Goal: Transaction & Acquisition: Purchase product/service

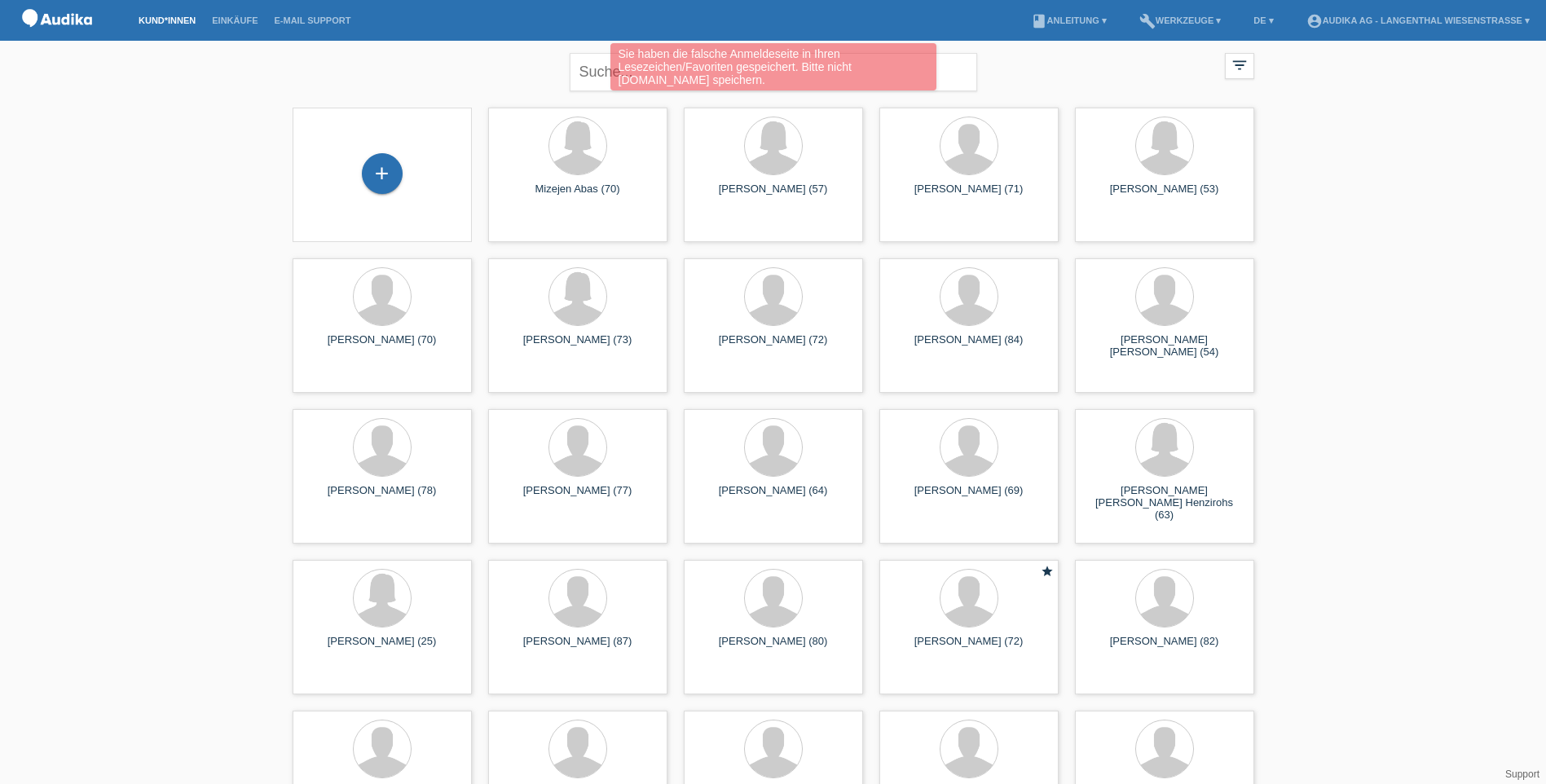
click at [590, 67] on div "Sie haben die falsche Anmeldeseite in Ihren Lesezeichen/Favoriten gespeichert. …" at bounding box center [772, 68] width 928 height 52
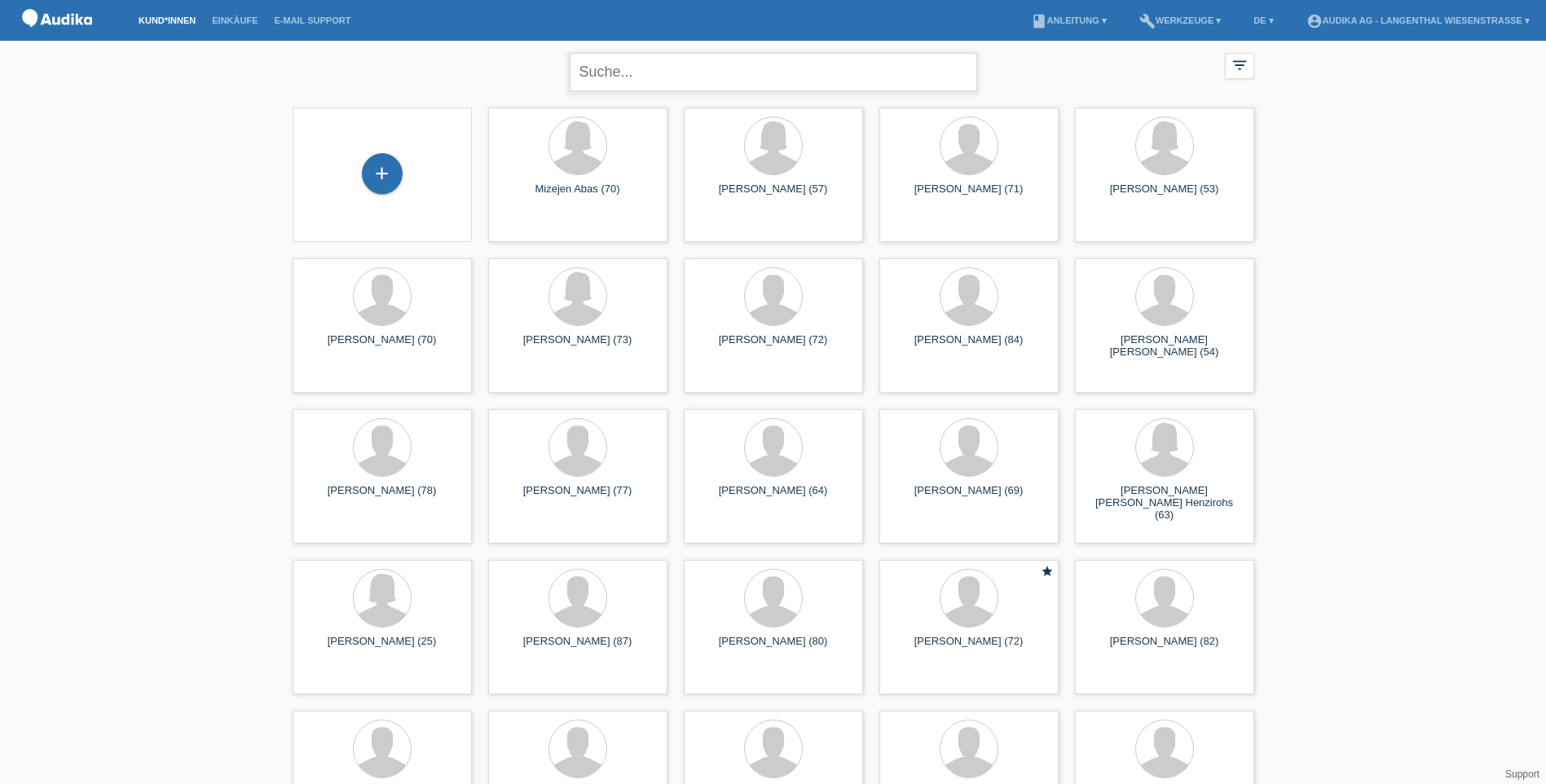
click at [778, 63] on input "text" at bounding box center [773, 71] width 407 height 38
type input "eugster hans"
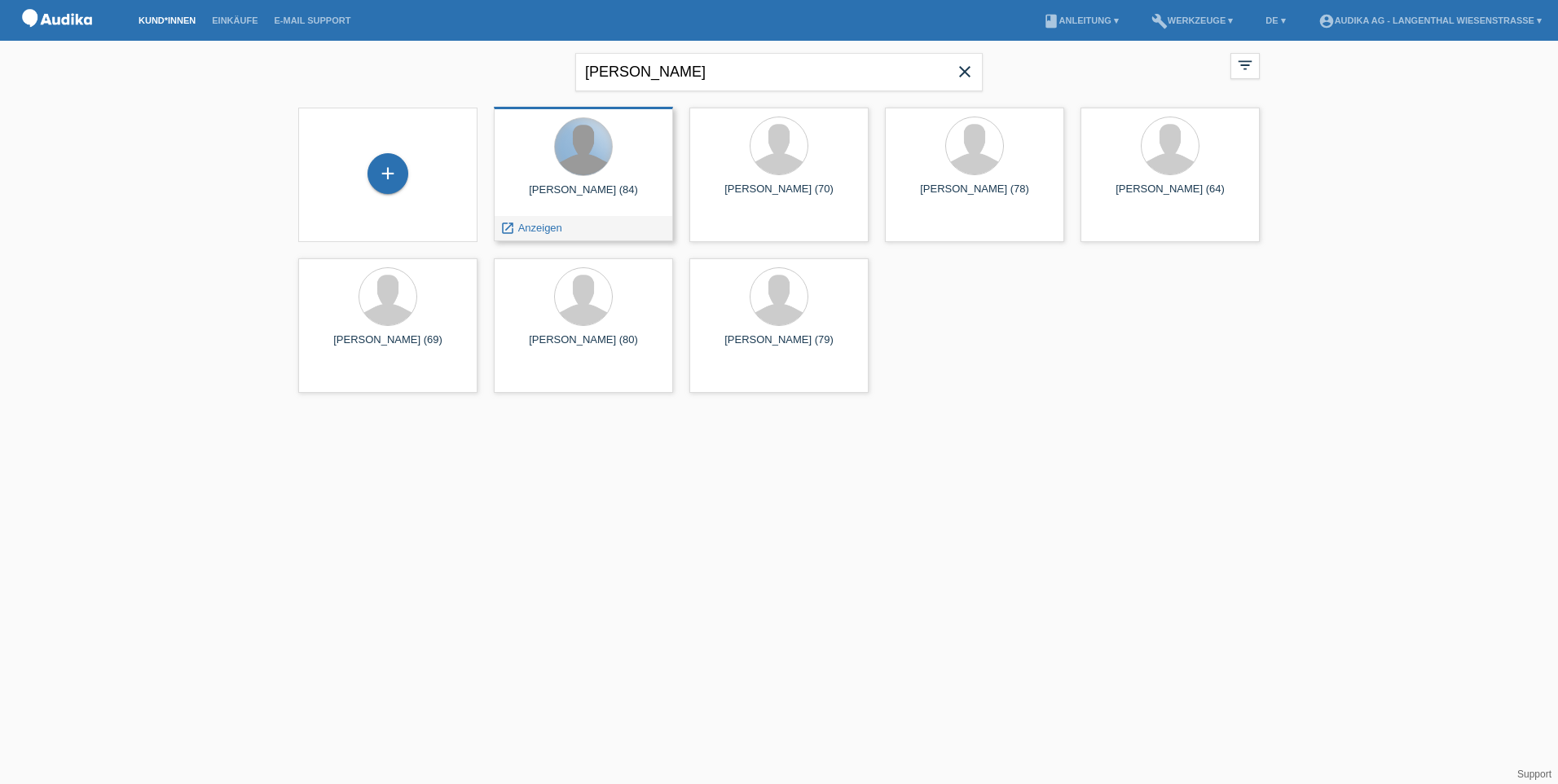
click at [602, 164] on div at bounding box center [583, 146] width 57 height 57
click at [524, 227] on span "Anzeigen" at bounding box center [539, 227] width 44 height 12
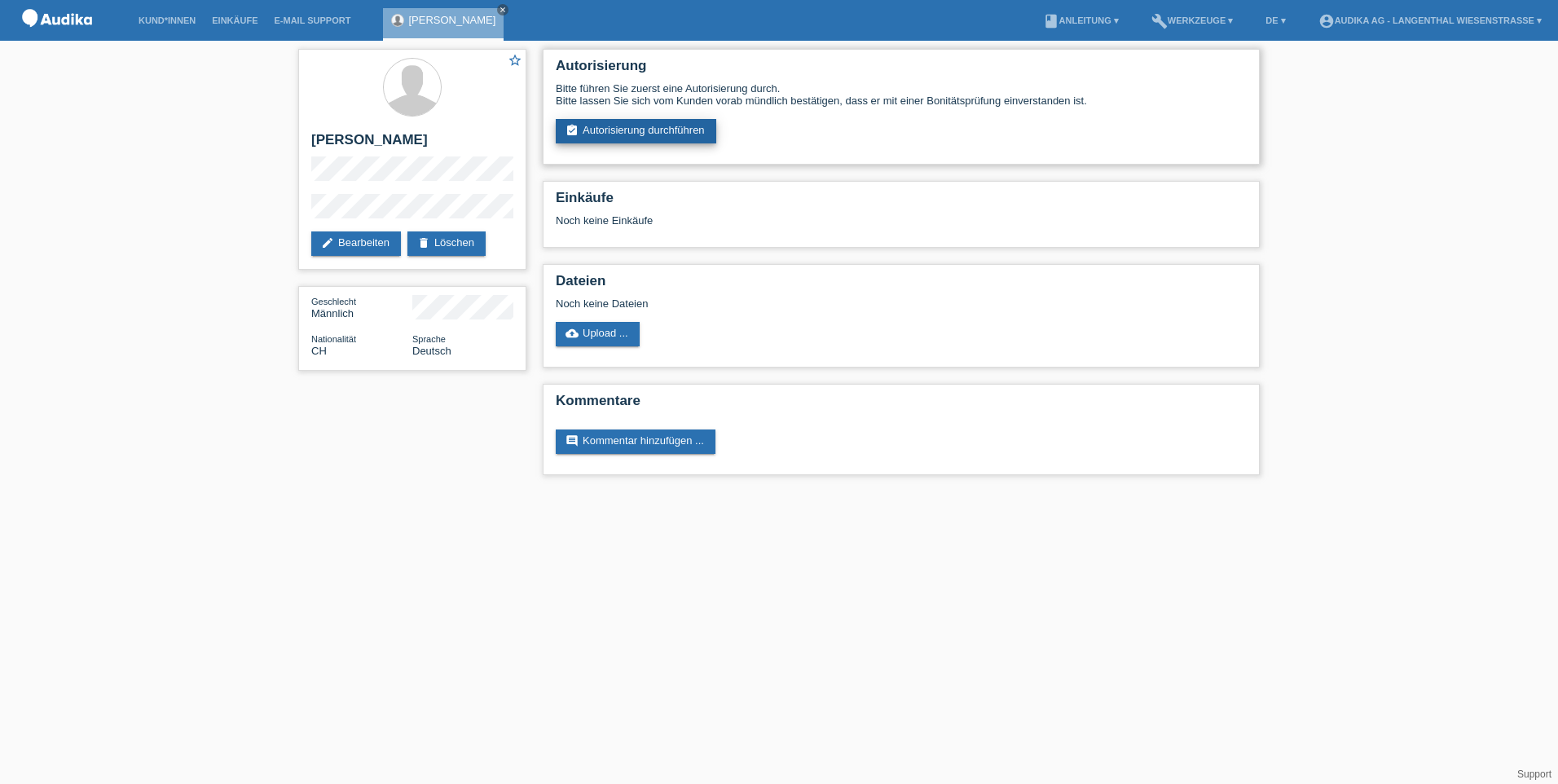
click at [604, 132] on link "assignment_turned_in Autorisierung durchführen" at bounding box center [635, 131] width 160 height 24
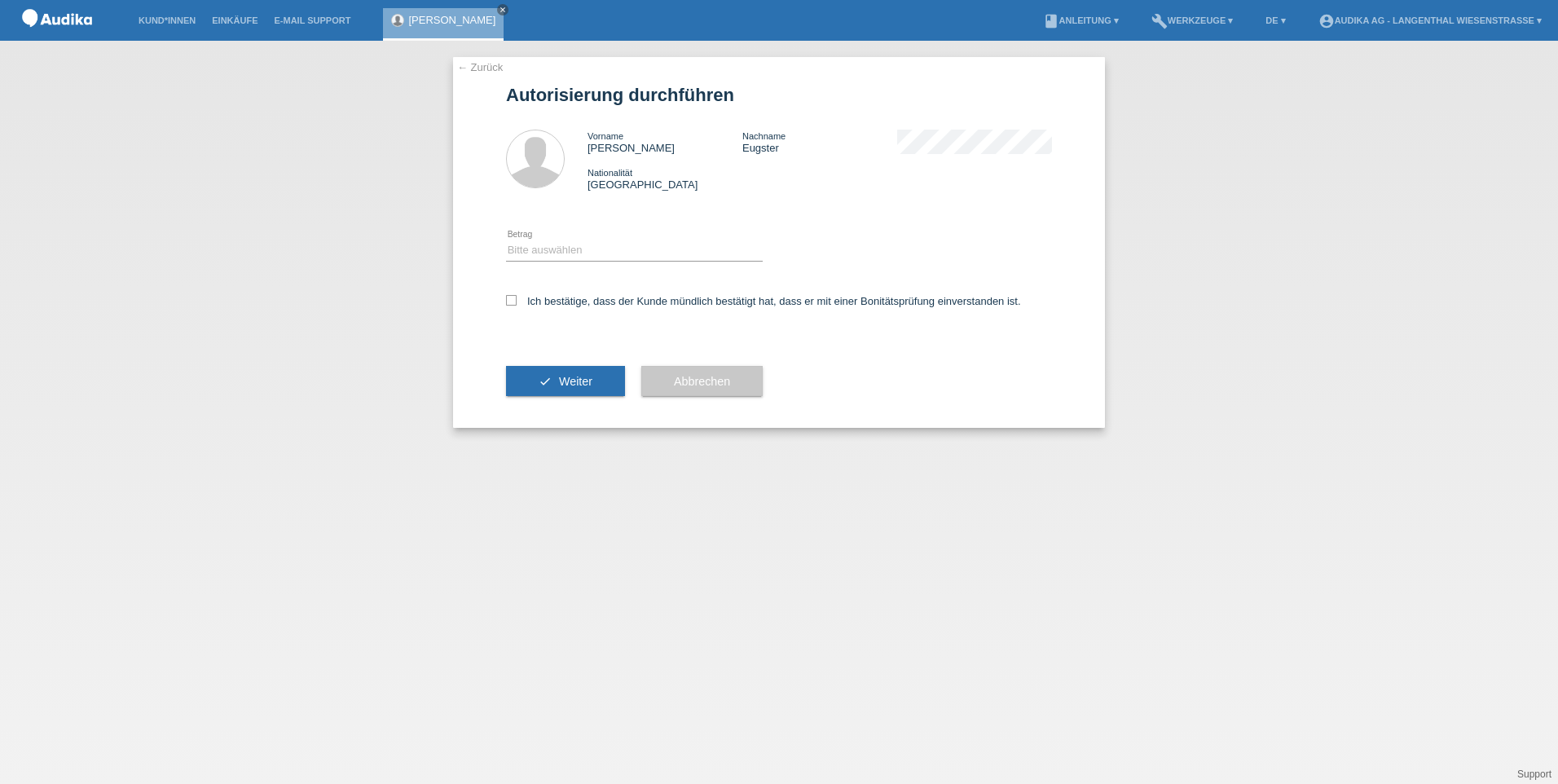
click at [555, 238] on div "Bitte auswählen CHF 1.00 - CHF 499.00 CHF 500.00 - CHF 1'999.00 CHF 2'000.00 - …" at bounding box center [634, 250] width 257 height 55
click at [555, 251] on select "Bitte auswählen CHF 1.00 - CHF 499.00 CHF 500.00 - CHF 1'999.00 CHF 2'000.00 - …" at bounding box center [634, 249] width 257 height 20
select select "3"
click at [506, 240] on select "Bitte auswählen CHF 1.00 - CHF 499.00 CHF 500.00 - CHF 1'999.00 CHF 2'000.00 - …" at bounding box center [634, 249] width 257 height 20
click at [513, 303] on icon at bounding box center [510, 299] width 10 height 10
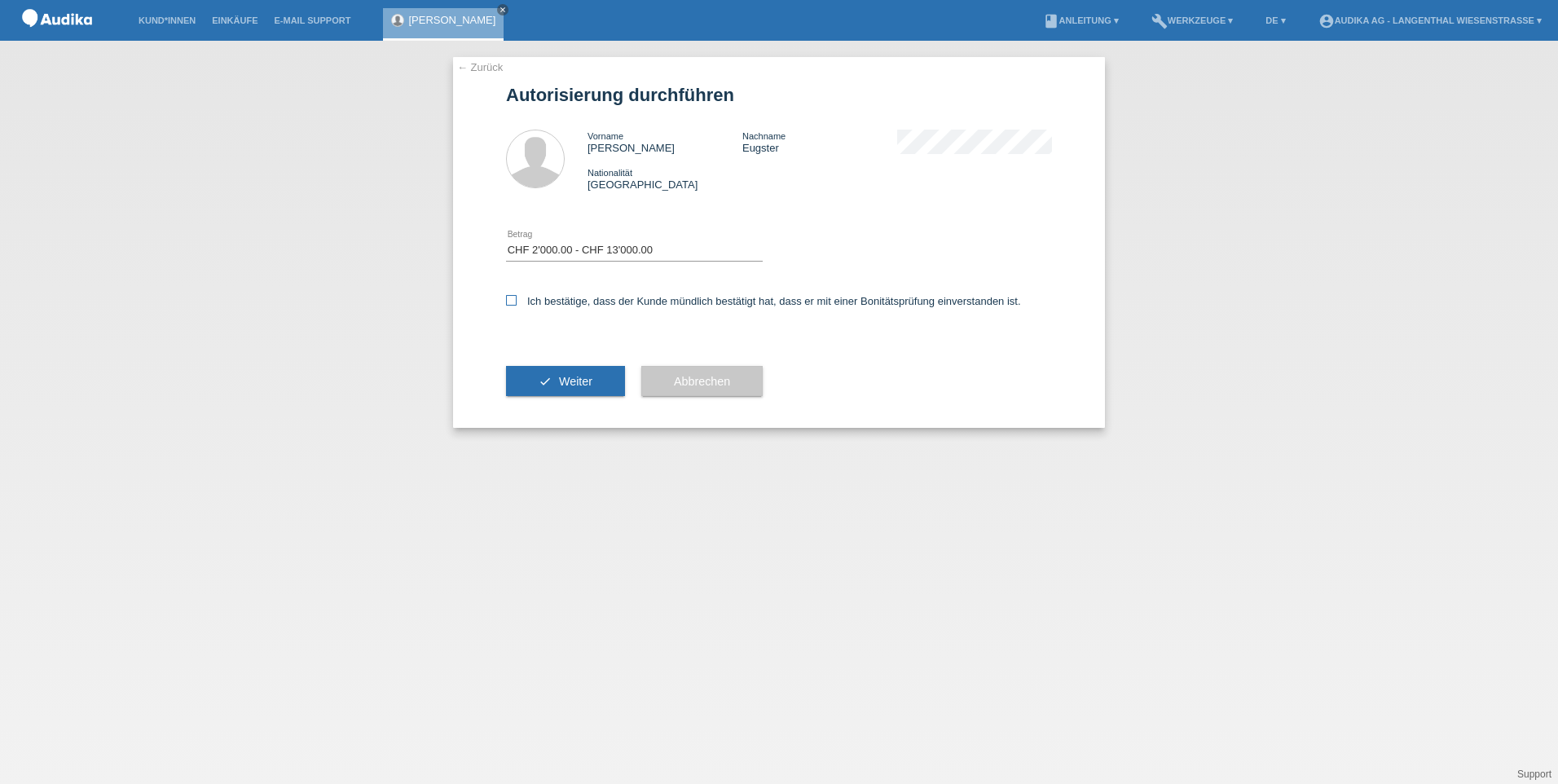
click at [513, 303] on input "Ich bestätige, dass der Kunde mündlich bestätigt hat, dass er mit einer Bonität…" at bounding box center [510, 299] width 10 height 10
checkbox input "true"
click at [581, 387] on span "Weiter" at bounding box center [576, 382] width 34 height 13
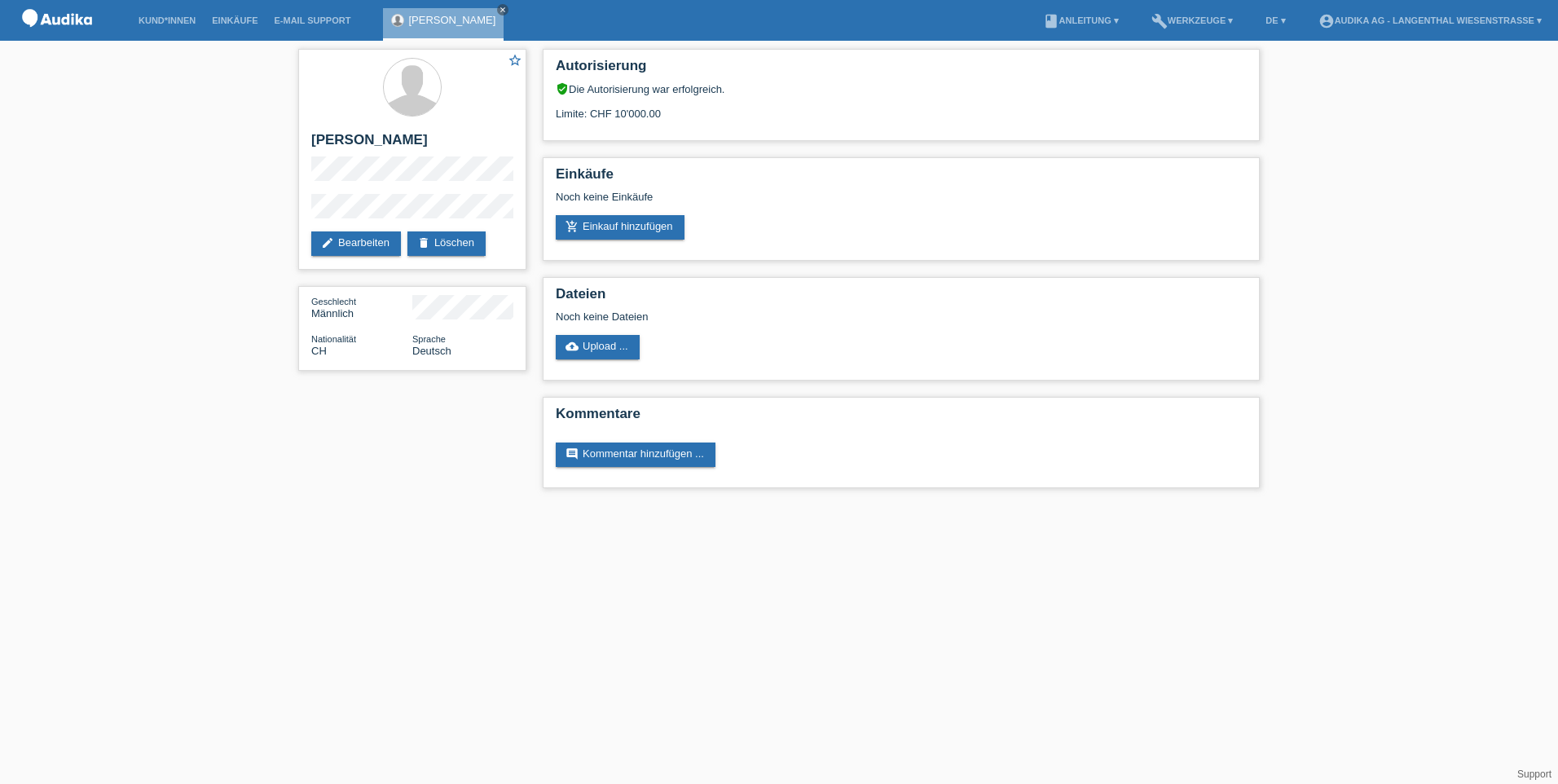
drag, startPoint x: 494, startPoint y: 9, endPoint x: 499, endPoint y: 20, distance: 12.1
click at [499, 9] on icon "close" at bounding box center [503, 9] width 8 height 8
click at [75, 22] on img at bounding box center [56, 21] width 82 height 41
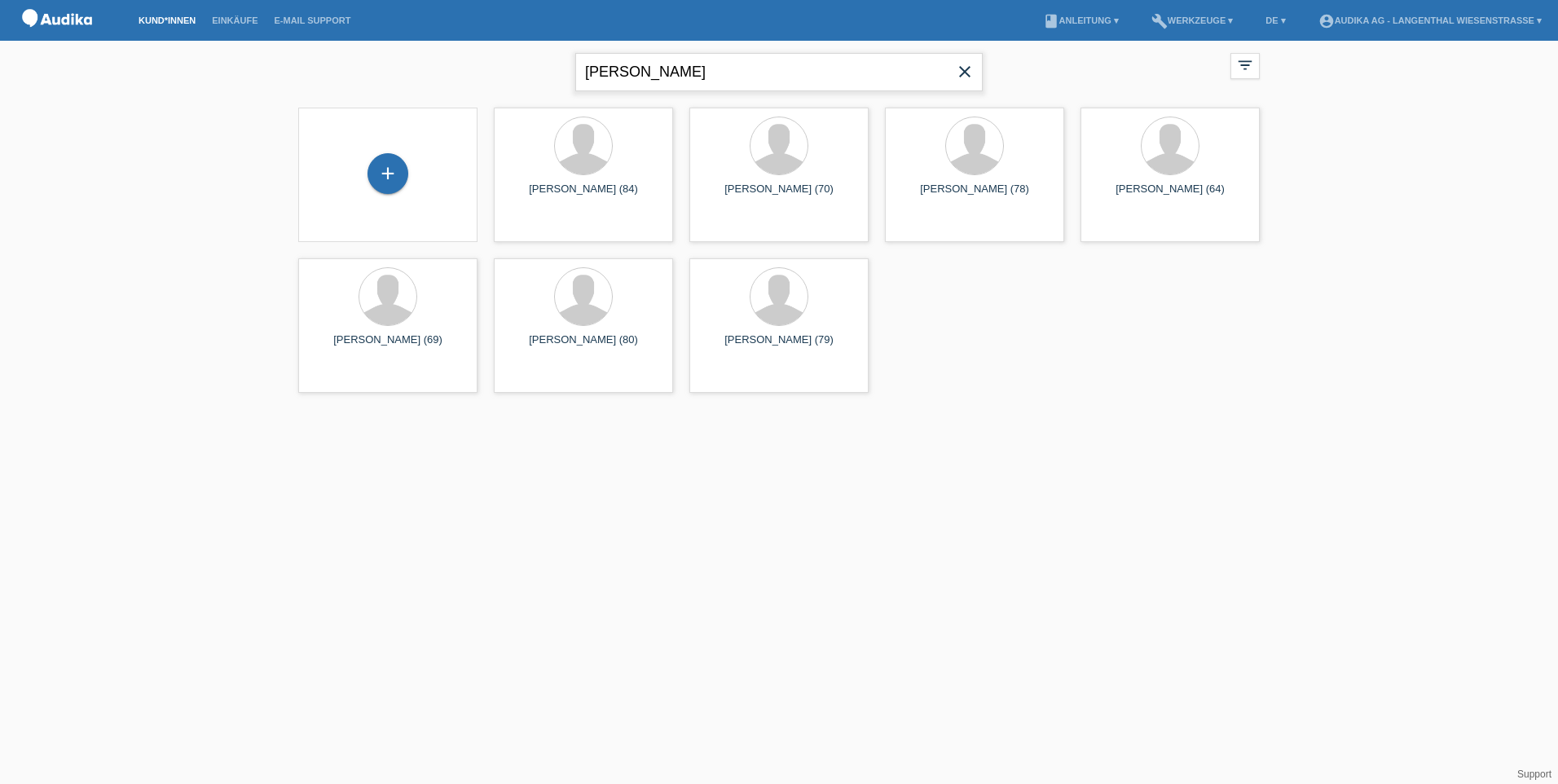
drag, startPoint x: 686, startPoint y: 67, endPoint x: 581, endPoint y: 91, distance: 107.7
click at [581, 91] on div "[PERSON_NAME] close" at bounding box center [779, 69] width 407 height 59
type input "[PERSON_NAME] mat"
click at [394, 174] on div "+" at bounding box center [387, 173] width 40 height 40
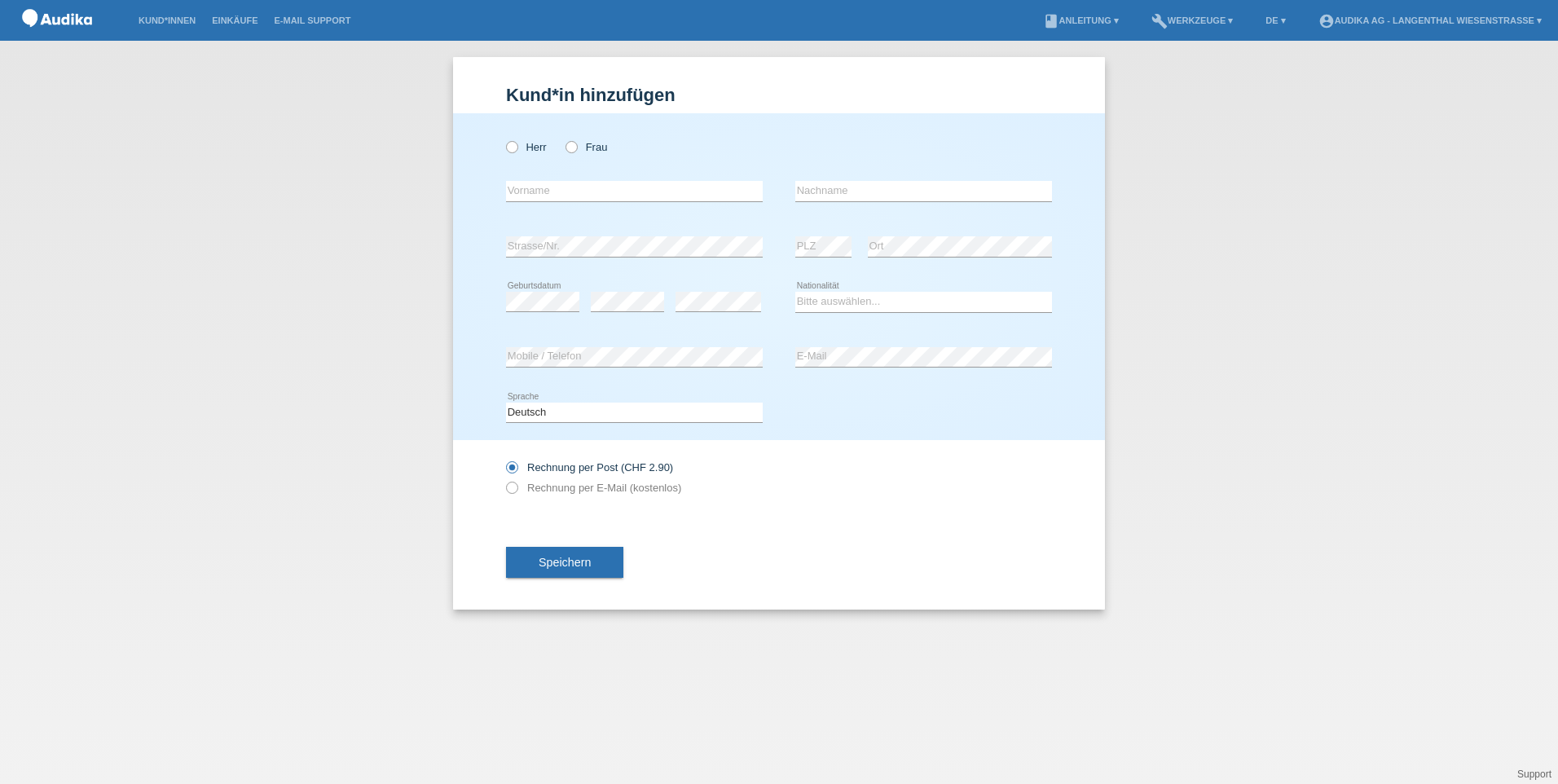
click at [48, 3] on img at bounding box center [56, 21] width 82 height 41
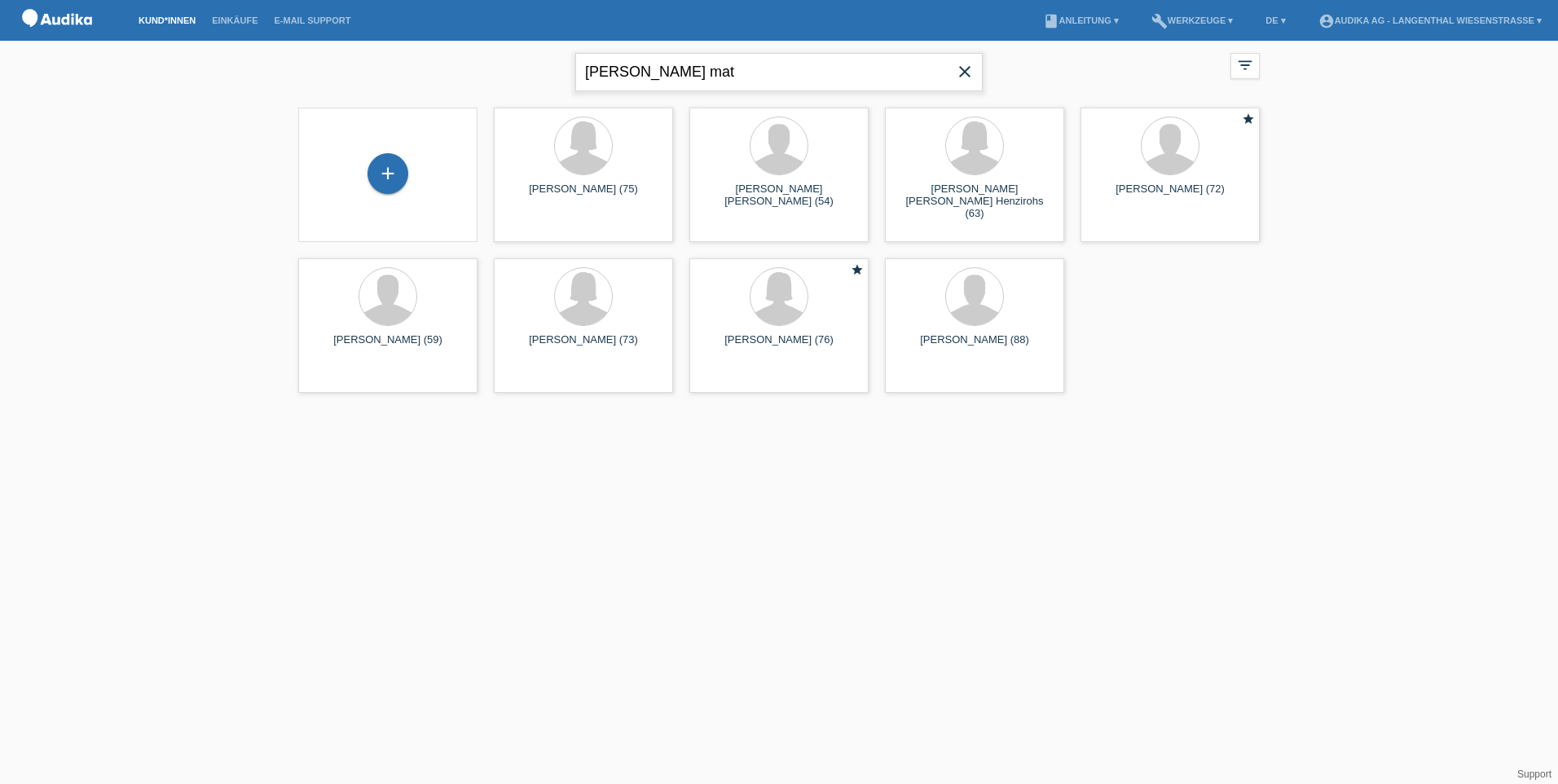
drag, startPoint x: 669, startPoint y: 77, endPoint x: 581, endPoint y: 88, distance: 88.7
click at [585, 91] on div "[PERSON_NAME] mat close" at bounding box center [779, 69] width 407 height 59
type input "[PERSON_NAME]"
click at [537, 220] on div "launch Anzeigen" at bounding box center [531, 228] width 73 height 24
click at [536, 230] on span "Anzeigen" at bounding box center [539, 227] width 44 height 12
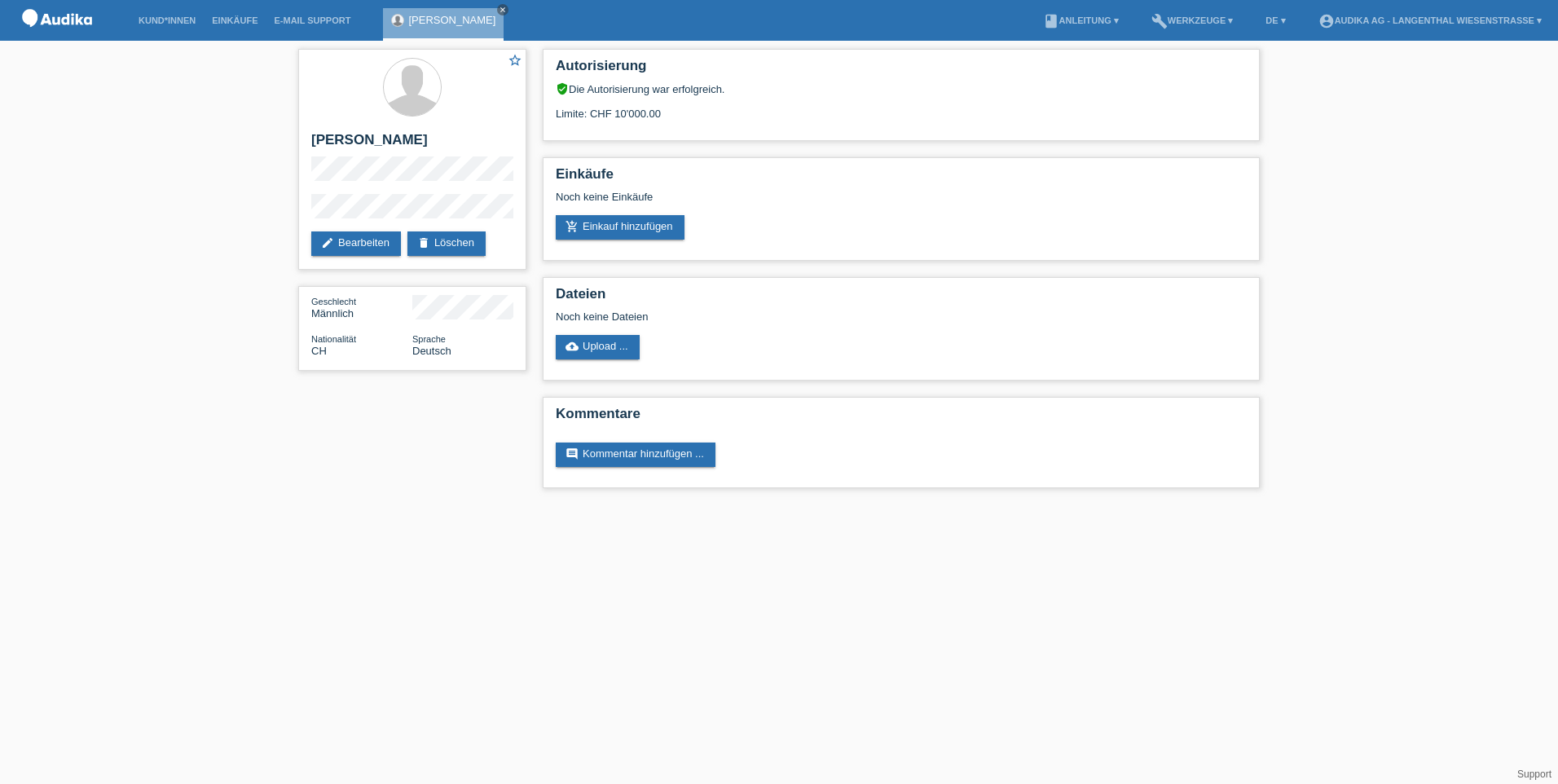
click at [37, 18] on img at bounding box center [56, 21] width 82 height 41
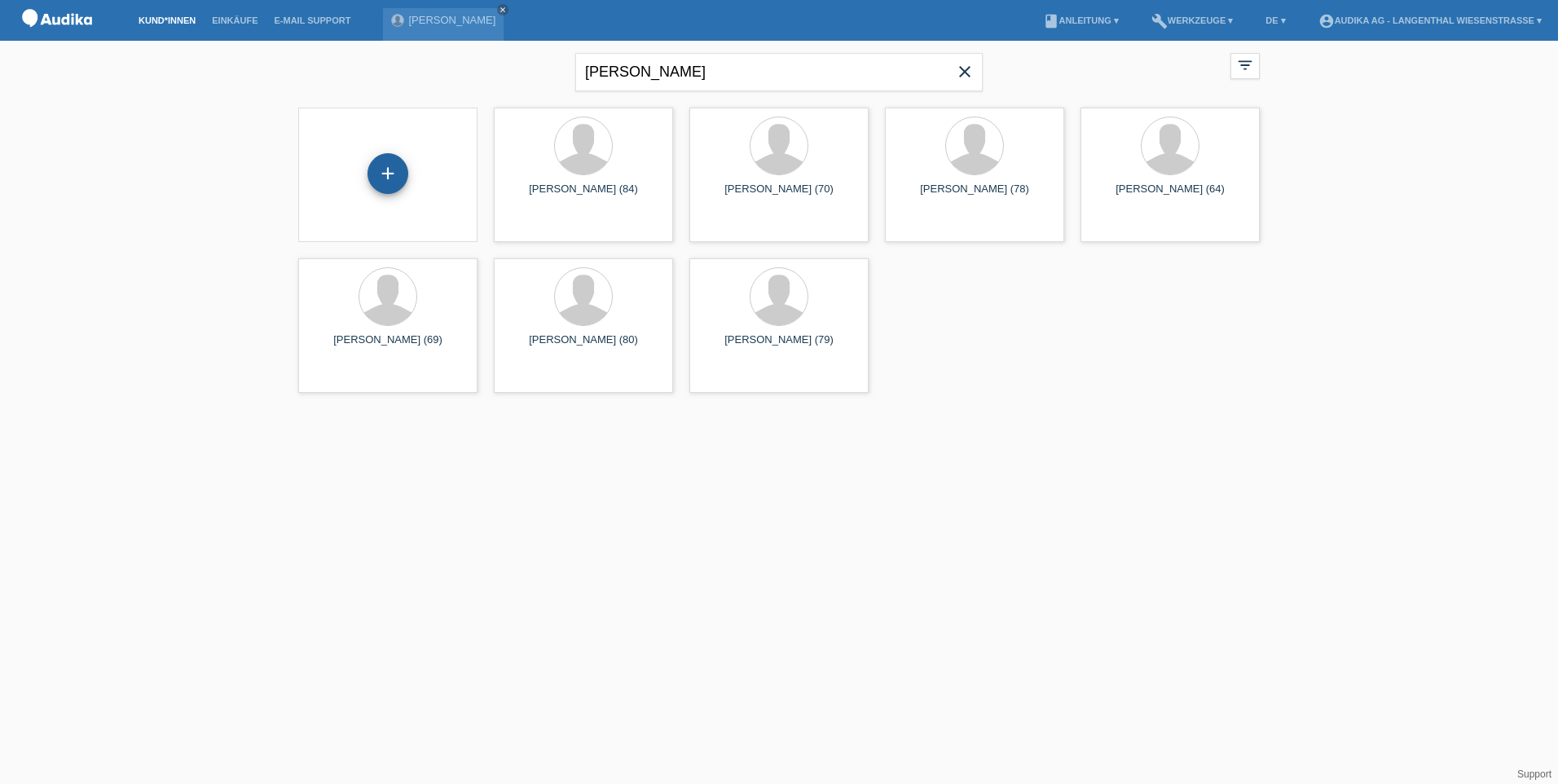
click at [389, 183] on div "+" at bounding box center [387, 173] width 40 height 40
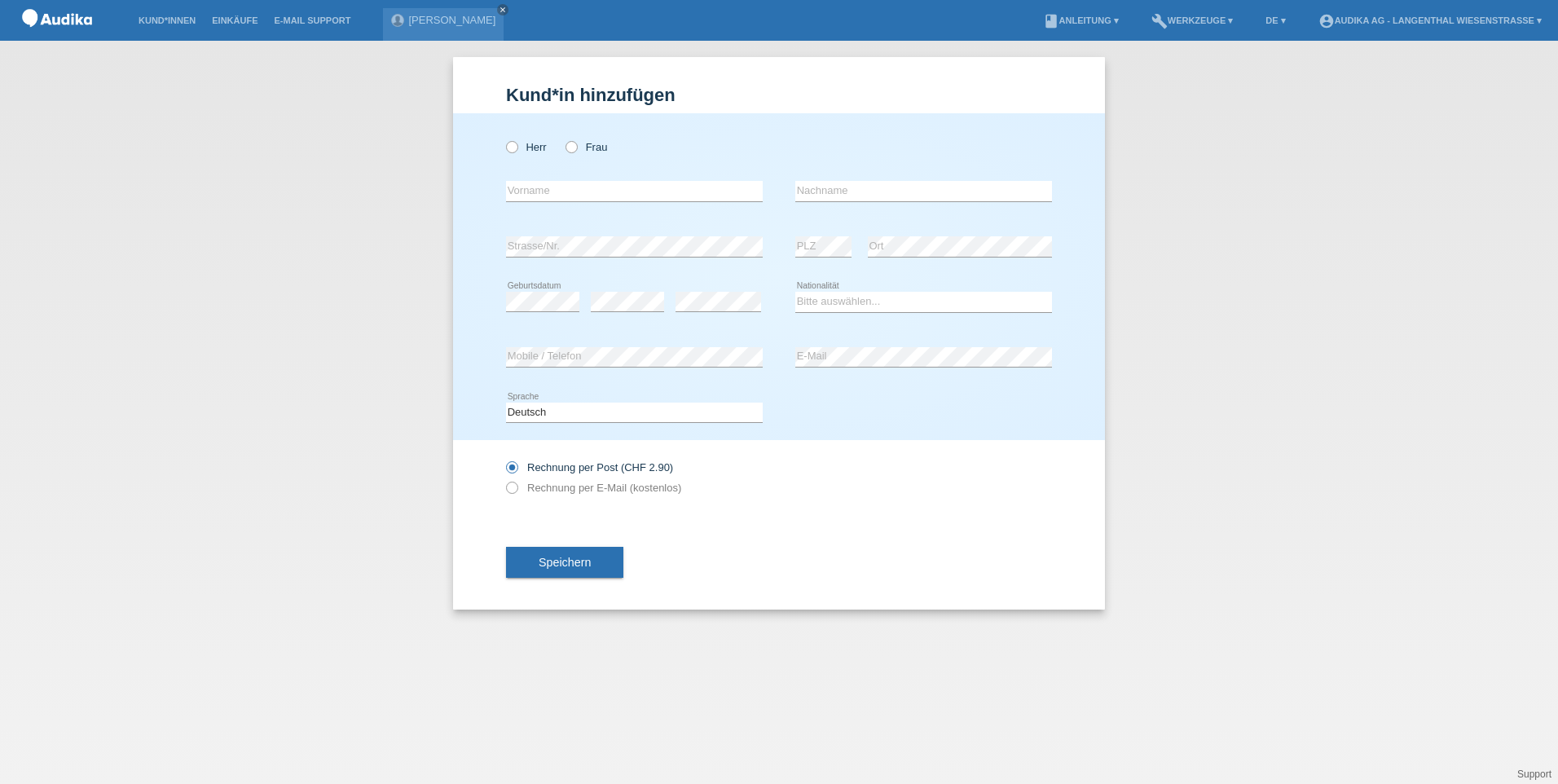
click at [52, 15] on img at bounding box center [56, 21] width 82 height 41
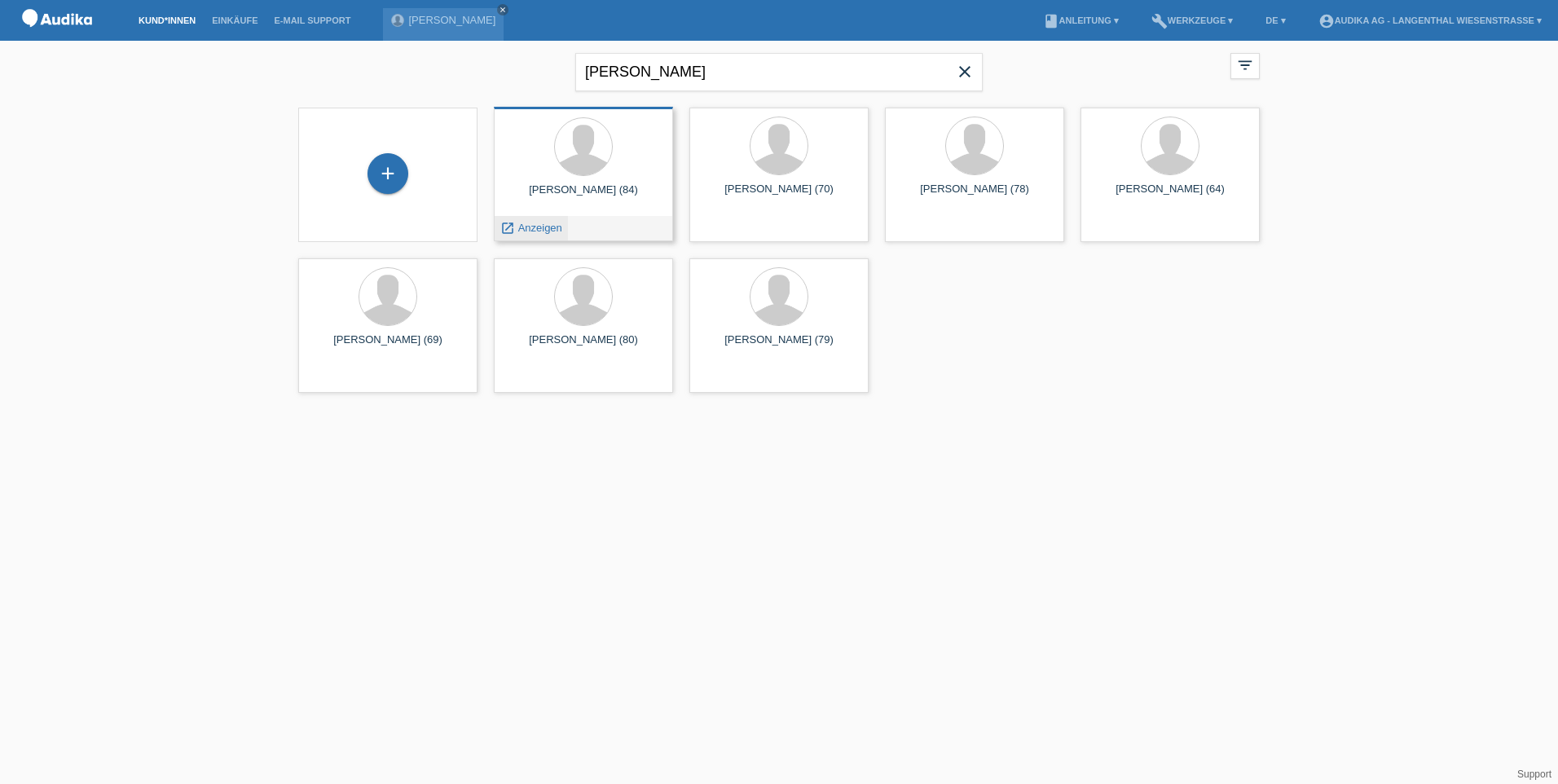
click at [530, 228] on span "Anzeigen" at bounding box center [539, 227] width 44 height 12
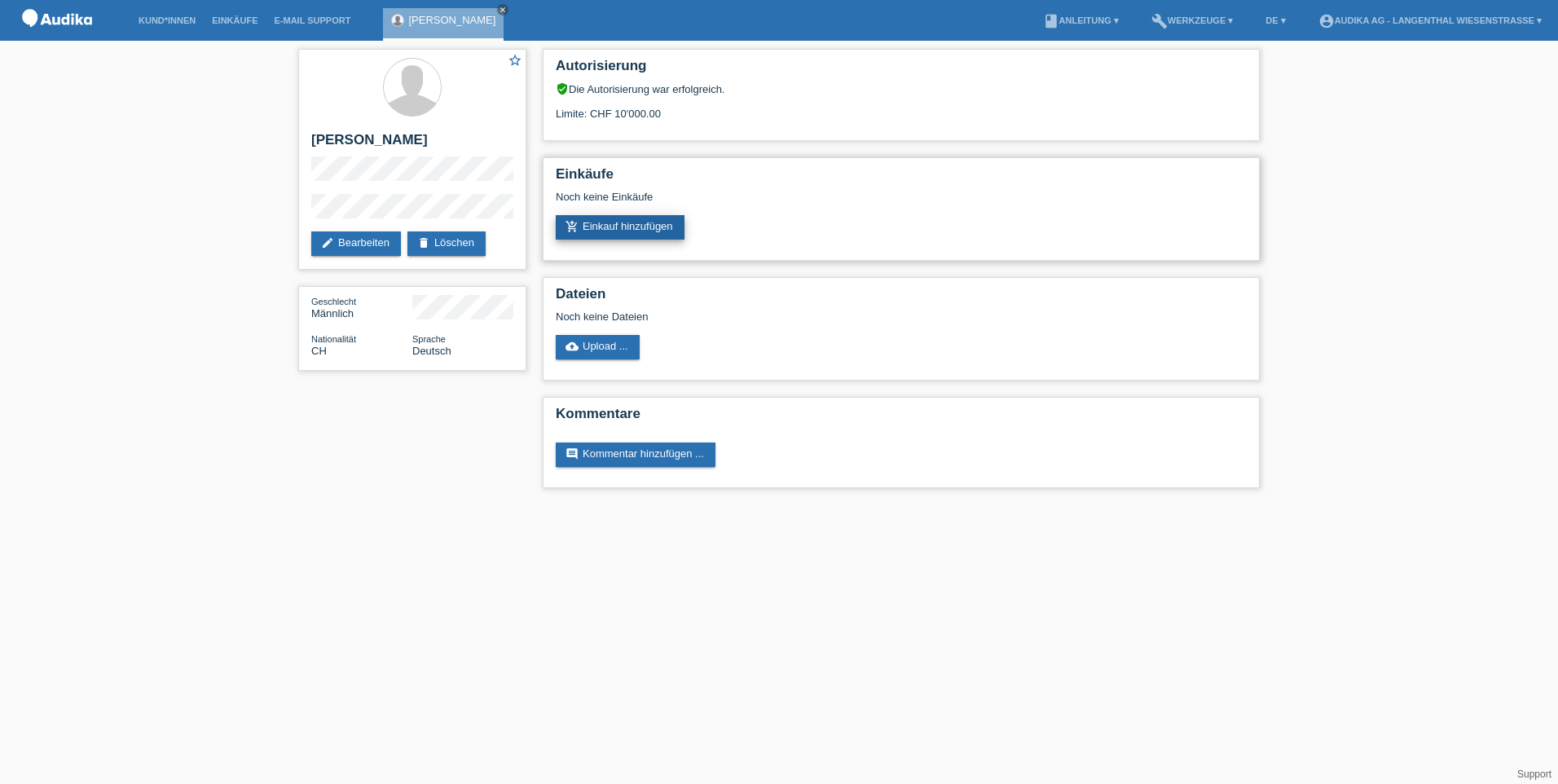
click at [640, 225] on link "add_shopping_cart Einkauf hinzufügen" at bounding box center [619, 227] width 129 height 24
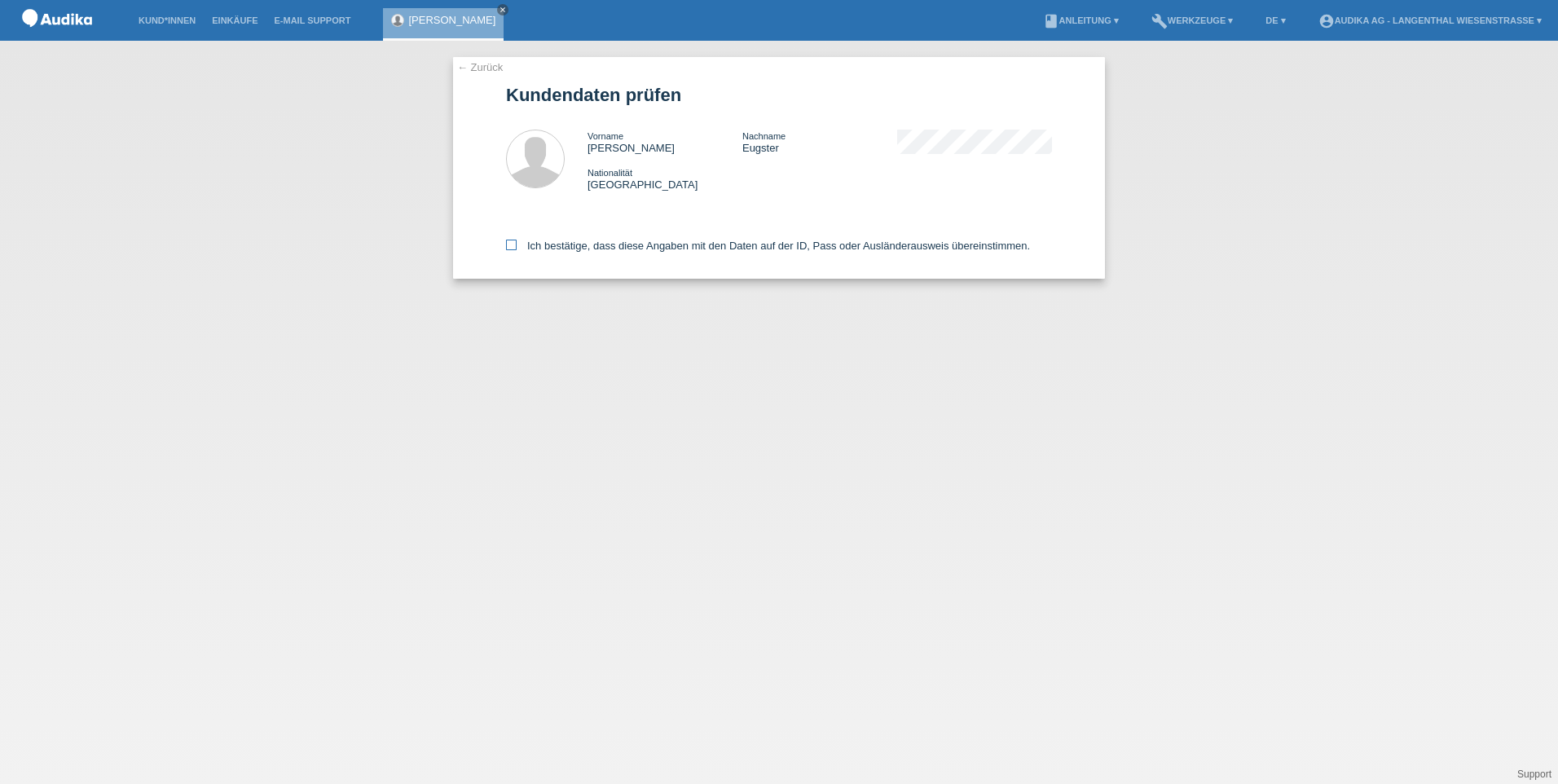
click at [508, 245] on icon at bounding box center [510, 244] width 10 height 10
click at [508, 245] on input "Ich bestätige, dass diese Angaben mit den Daten auf der ID, Pass oder Ausländer…" at bounding box center [510, 244] width 10 height 10
checkbox input "true"
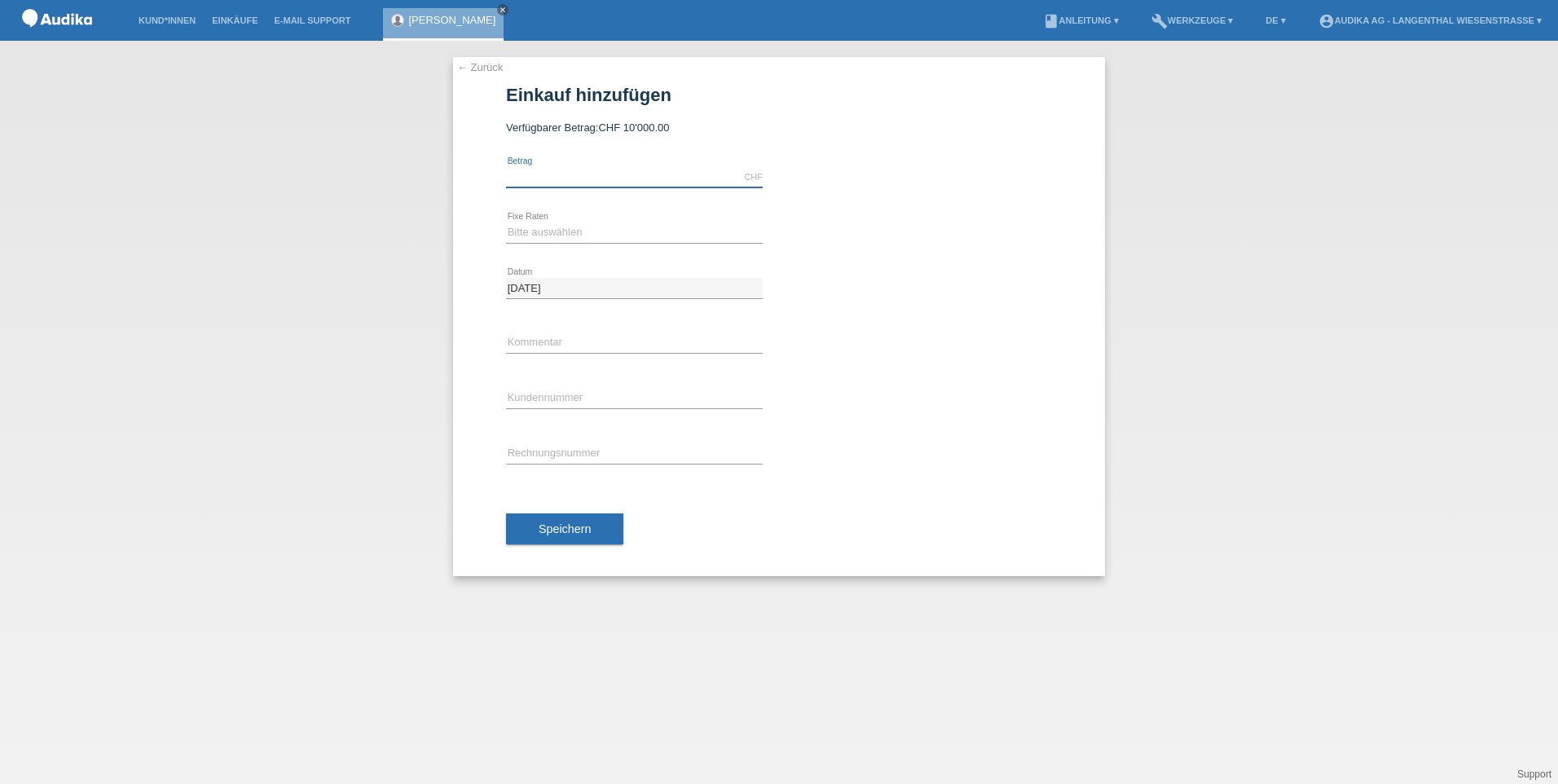
click at [548, 173] on input "text" at bounding box center [634, 177] width 257 height 21
type input "7939.00"
click at [562, 234] on select "Bitte auswählen 12 Raten 24 Raten" at bounding box center [634, 232] width 257 height 20
select select "178"
click at [506, 222] on select "Bitte auswählen 12 Raten 24 Raten" at bounding box center [634, 232] width 257 height 20
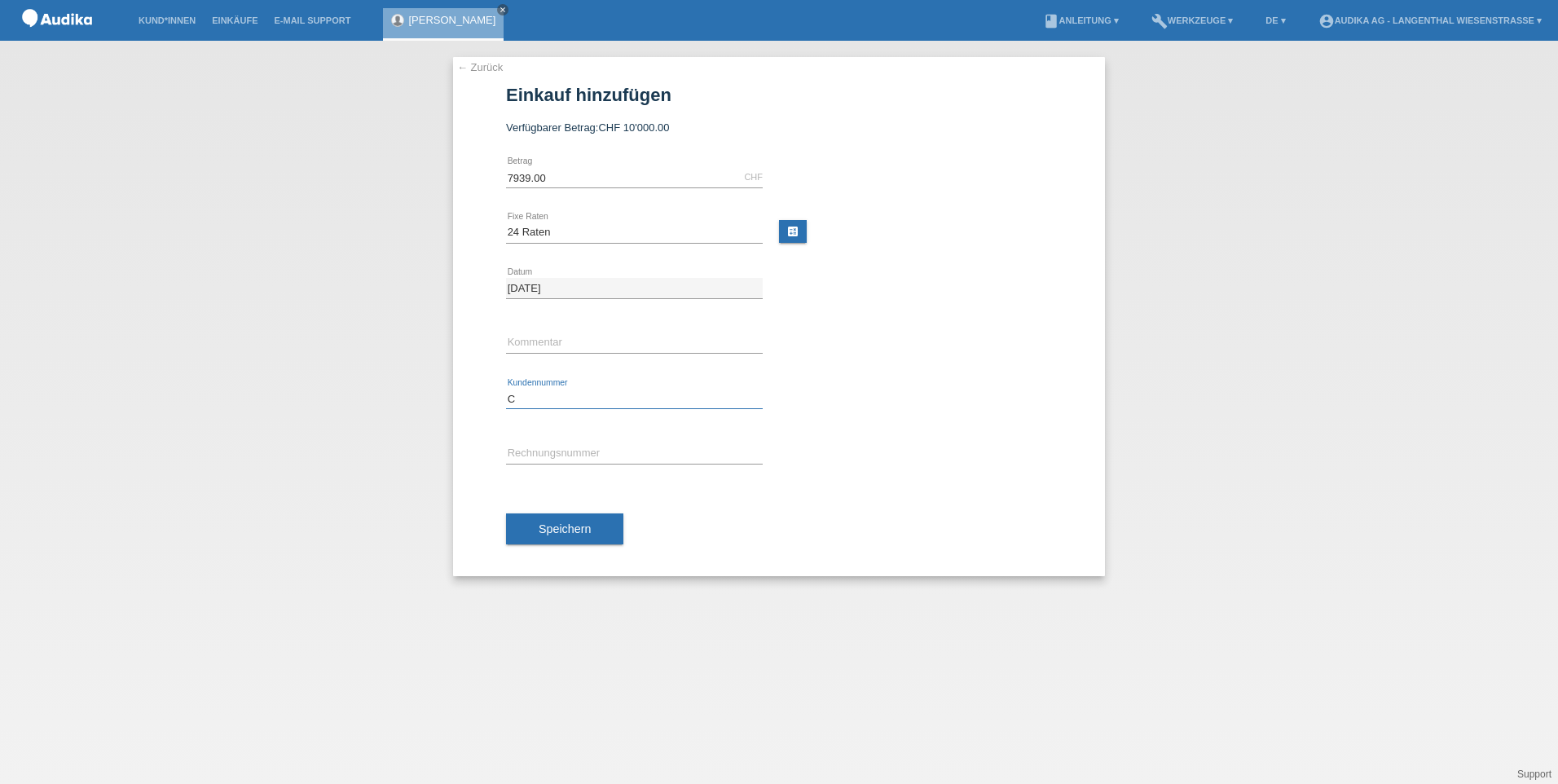
click at [549, 396] on input "C" at bounding box center [634, 399] width 257 height 21
paste input "1178372"
click at [512, 393] on input "C11783729" at bounding box center [634, 399] width 257 height 21
type input "C11783729"
click at [545, 455] on input "SOI" at bounding box center [634, 454] width 257 height 21
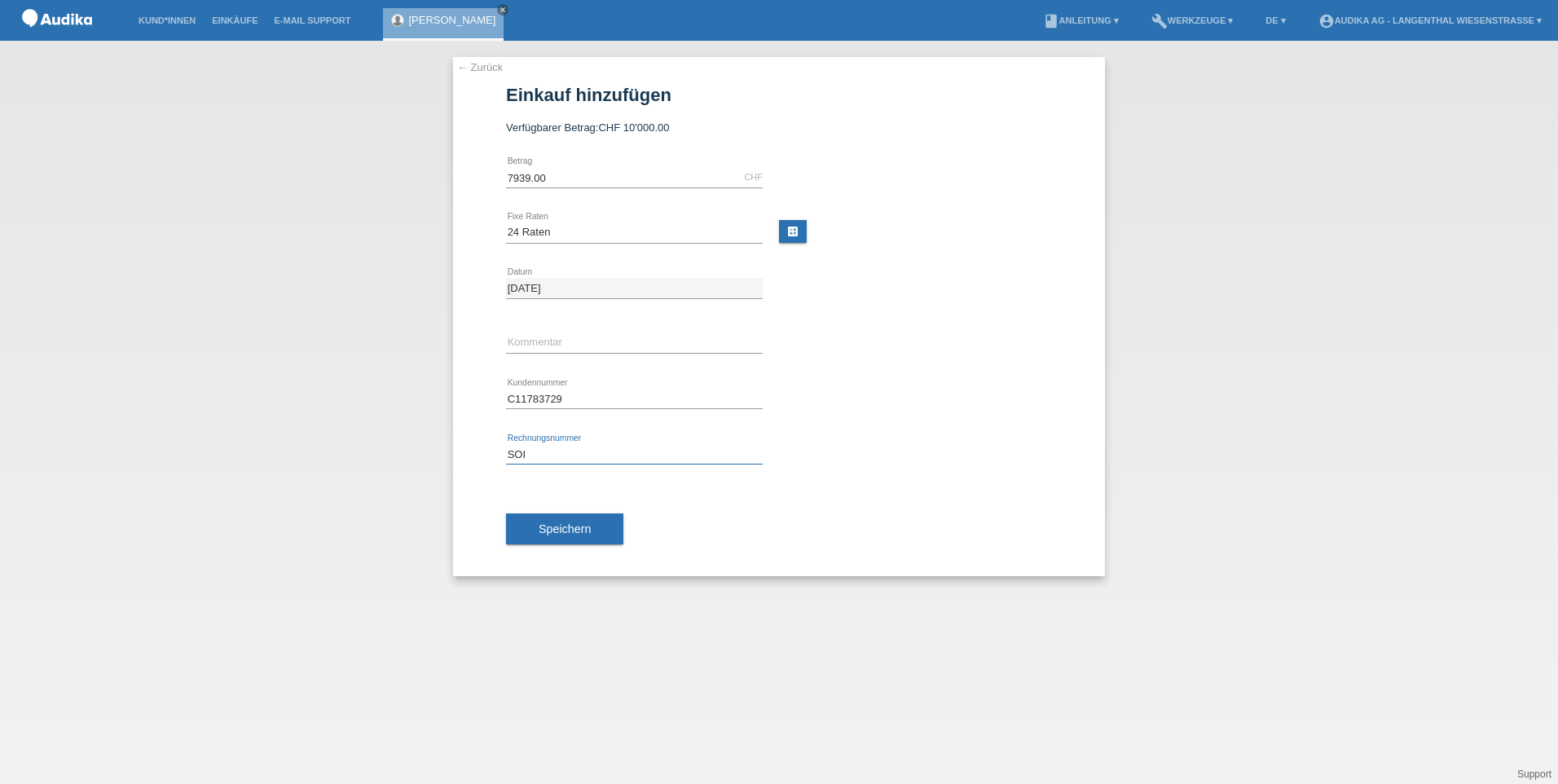
paste input "000358138"
type input "SOI000358138"
click at [562, 531] on span "Speichern" at bounding box center [565, 529] width 53 height 13
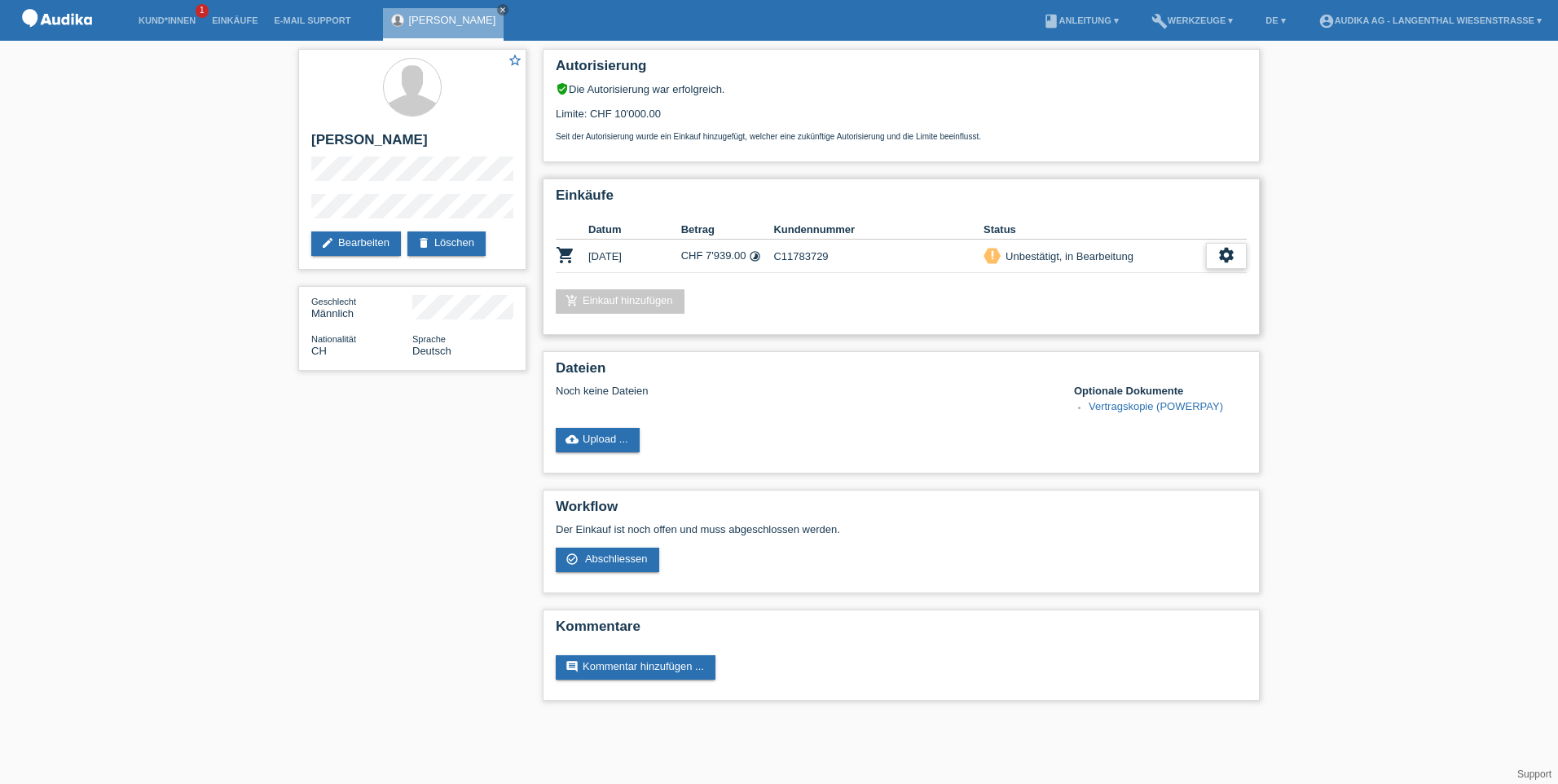
click at [1227, 260] on icon "settings" at bounding box center [1226, 254] width 18 height 18
click at [1082, 301] on div "add_shopping_cart Einkauf hinzufügen" at bounding box center [900, 301] width 691 height 24
click at [1218, 260] on div "settings" at bounding box center [1226, 256] width 40 height 26
click at [1231, 250] on icon "settings" at bounding box center [1226, 254] width 18 height 18
click at [1090, 301] on span "AGB herunterladen" at bounding box center [1112, 305] width 96 height 20
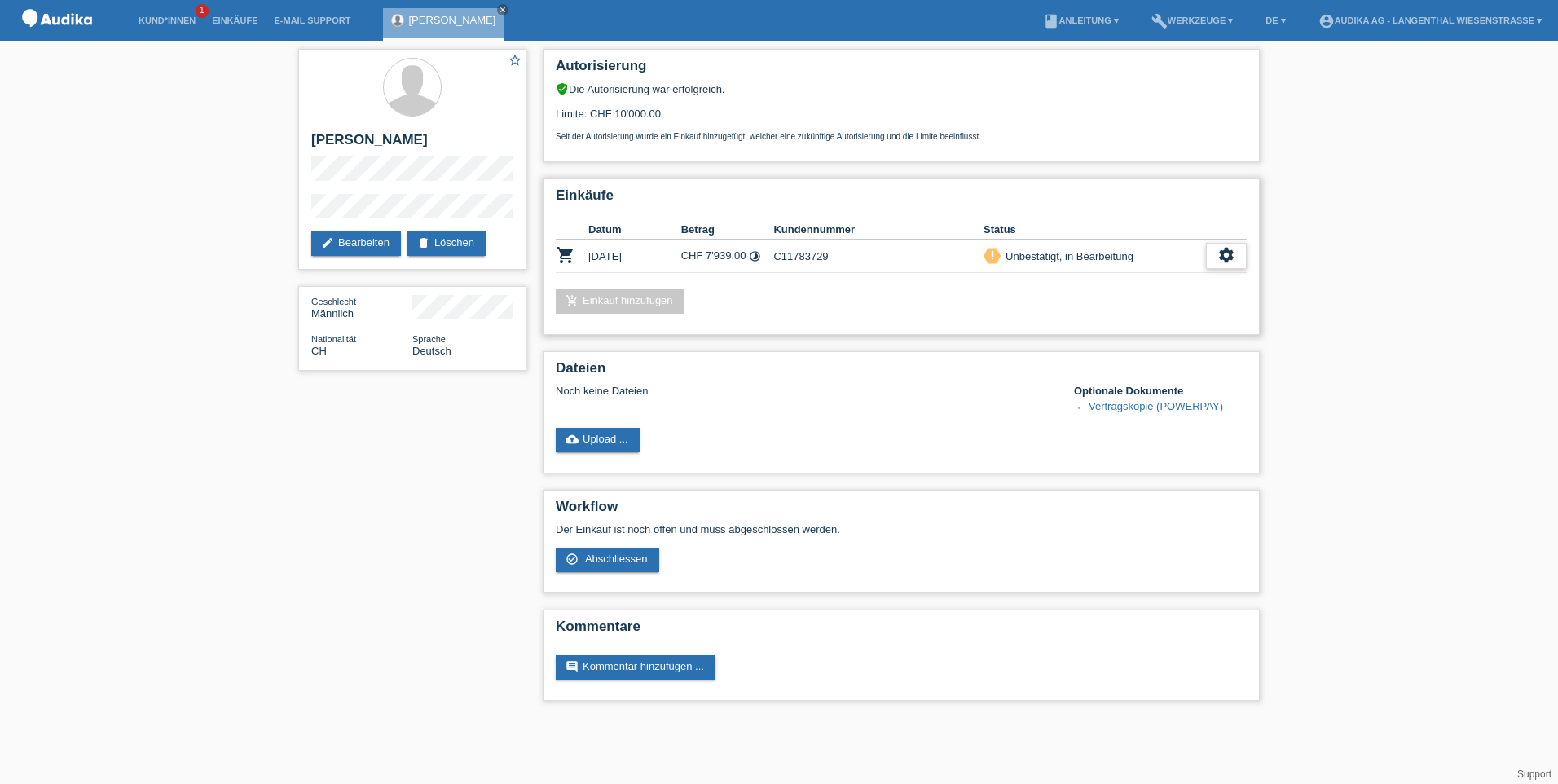
click at [1221, 251] on icon "settings" at bounding box center [1226, 254] width 18 height 18
click at [1244, 257] on div "settings" at bounding box center [1226, 256] width 40 height 26
click at [1089, 353] on span "Vertrag herunterladen" at bounding box center [1117, 354] width 108 height 20
click at [1232, 245] on div "settings" at bounding box center [1226, 256] width 40 height 26
click at [1232, 251] on icon "settings" at bounding box center [1226, 254] width 18 height 18
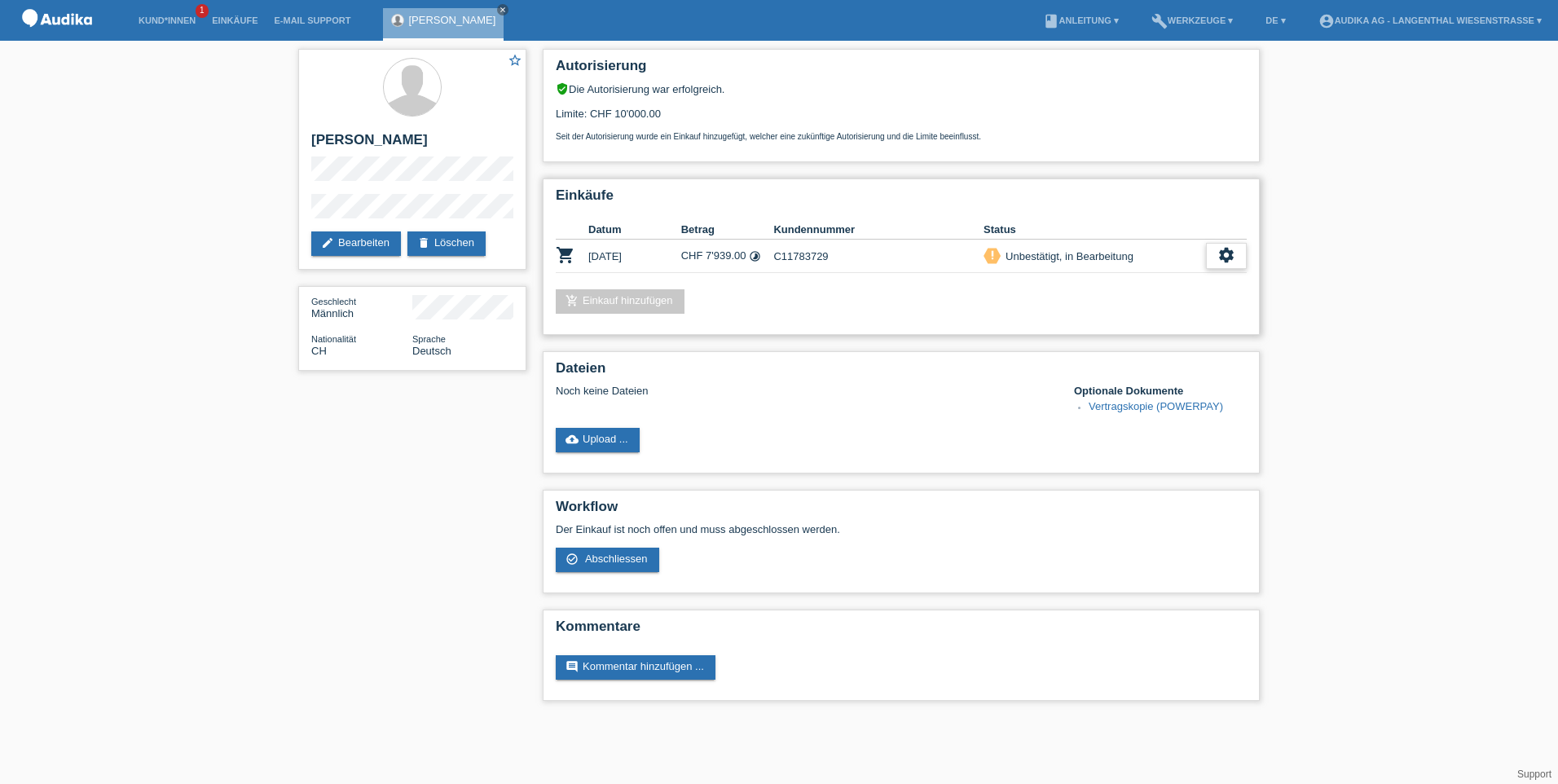
click at [1223, 251] on icon "settings" at bounding box center [1226, 254] width 18 height 18
click at [1080, 328] on span "Abschliessen" at bounding box center [1097, 329] width 68 height 20
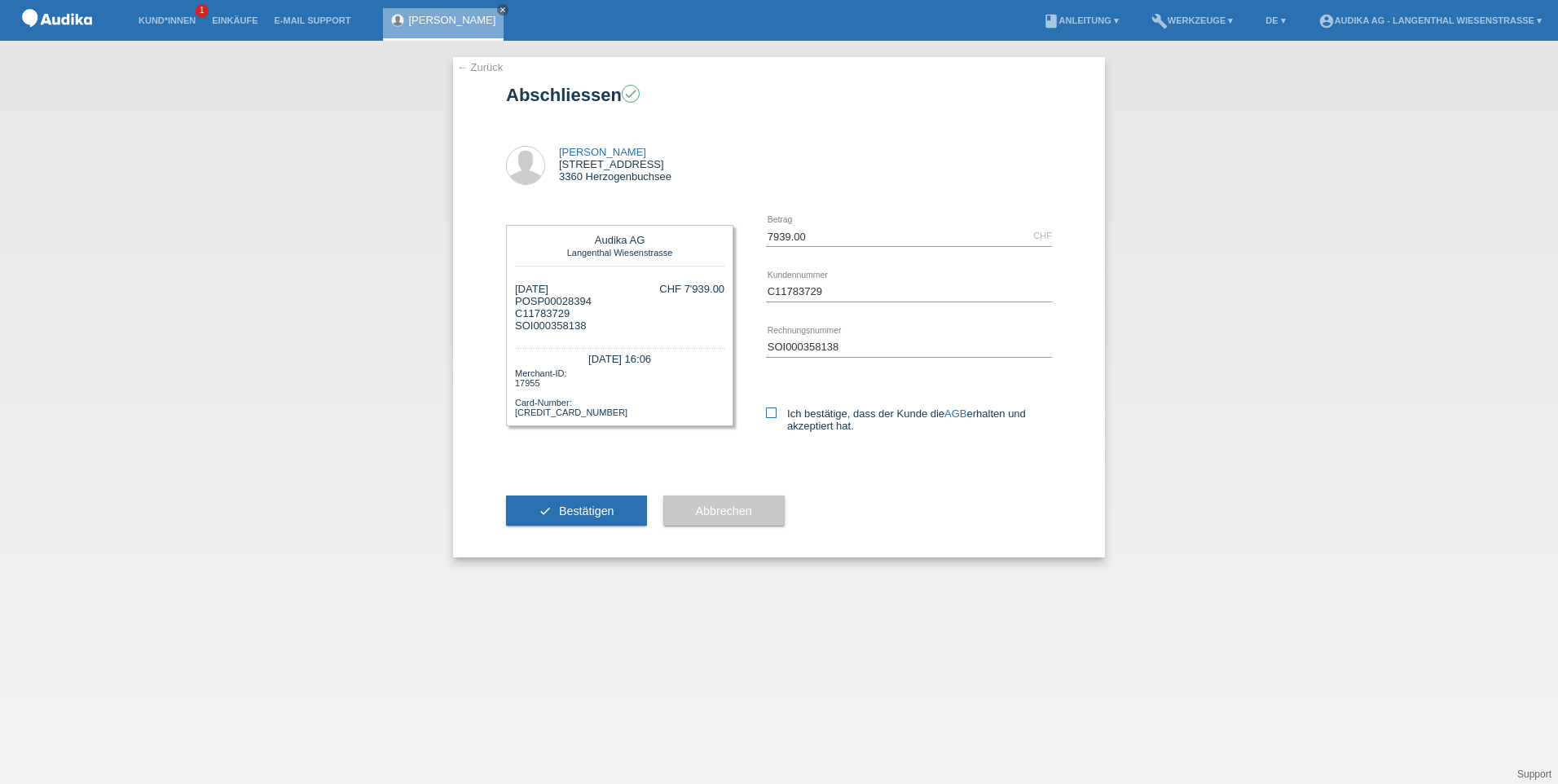
click at [770, 412] on icon at bounding box center [771, 412] width 10 height 10
click at [770, 412] on input "Ich bestätige, dass der Kunde die AGB erhalten und akzeptiert hat." at bounding box center [771, 412] width 10 height 10
checkbox input "true"
click at [522, 512] on button "check Bestätigen" at bounding box center [576, 510] width 141 height 31
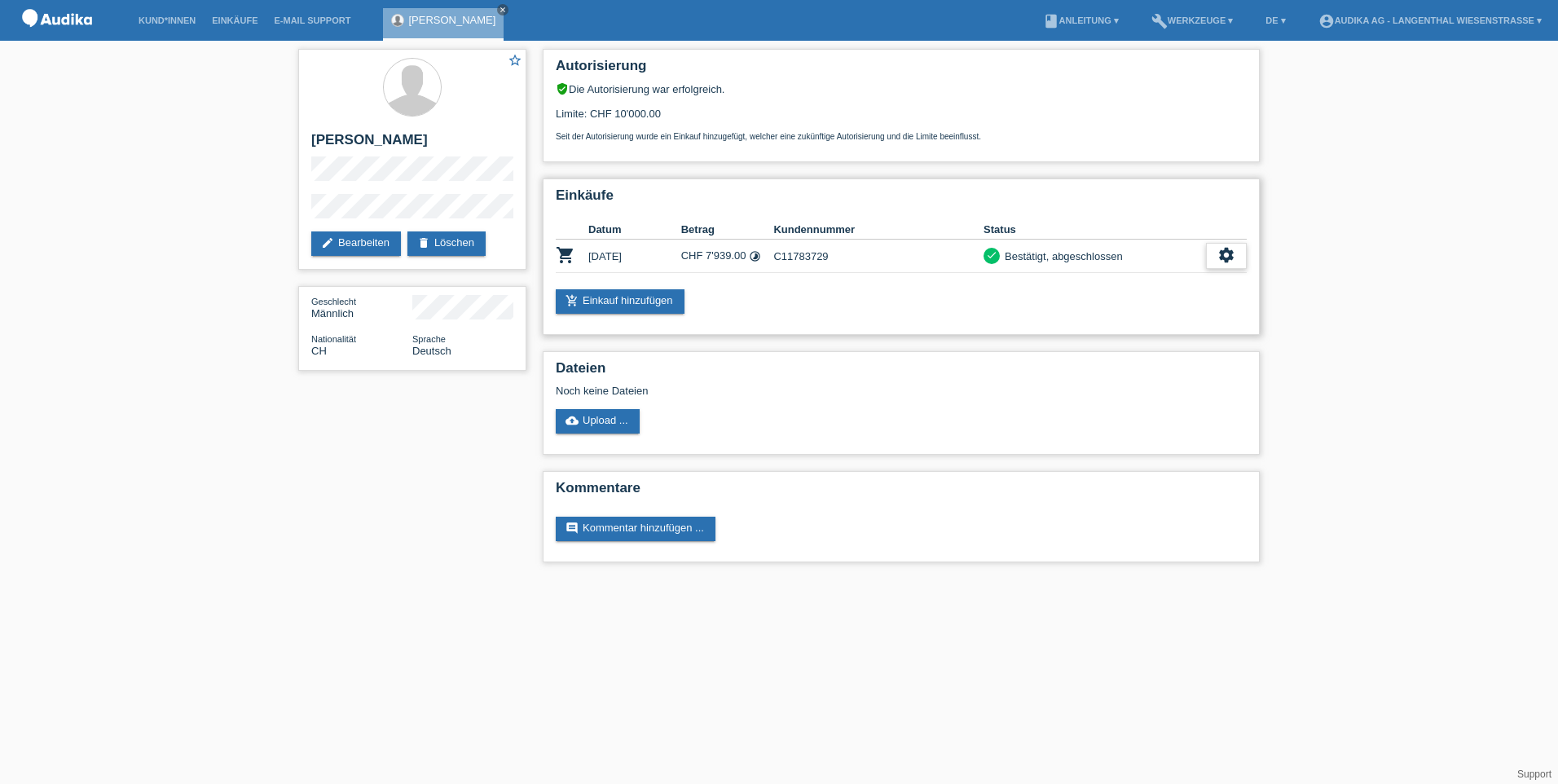
click at [1225, 250] on icon "settings" at bounding box center [1226, 254] width 18 height 18
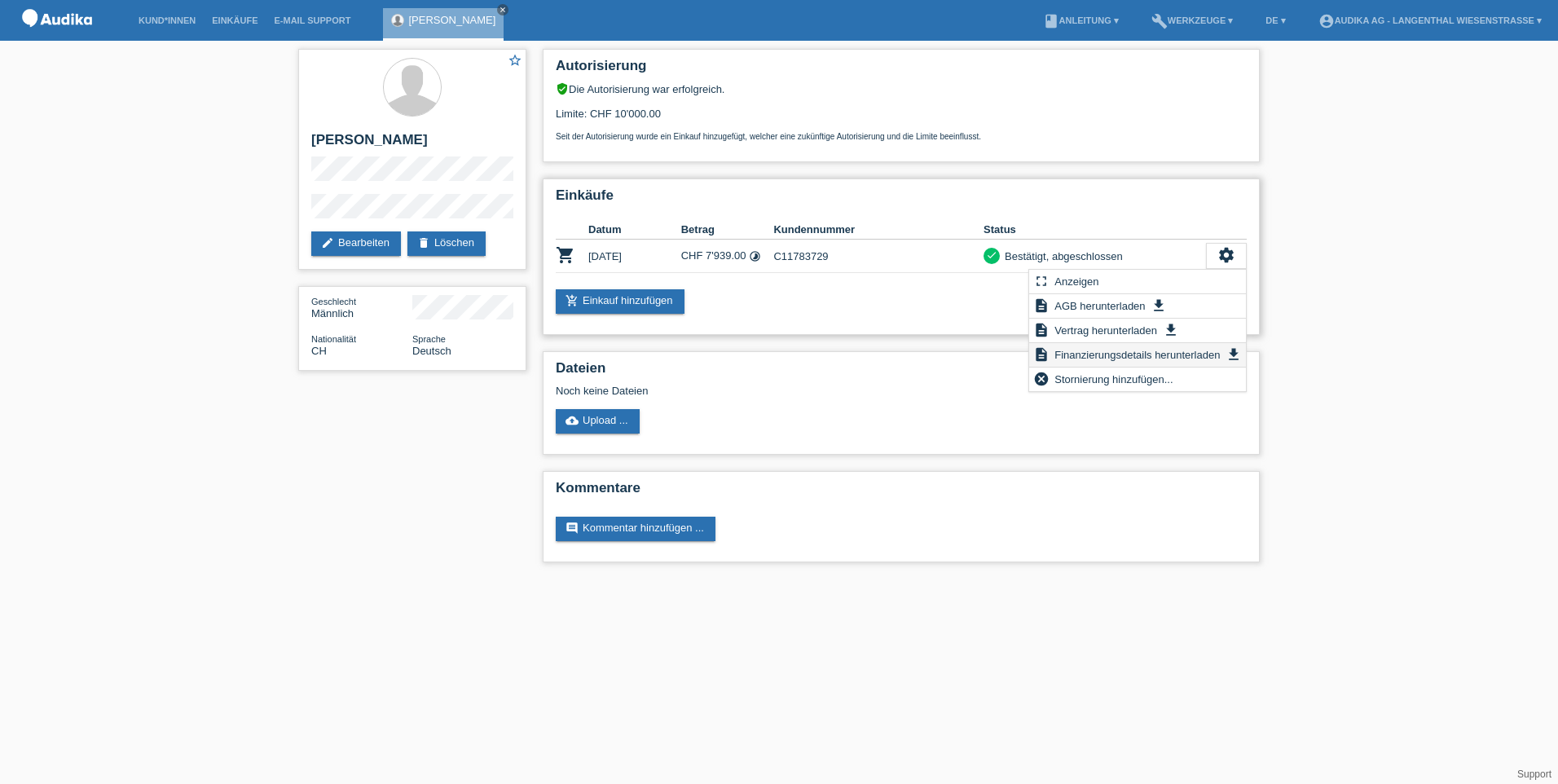
click at [1083, 352] on span "Finanzierungsdetails herunterladen" at bounding box center [1137, 354] width 171 height 20
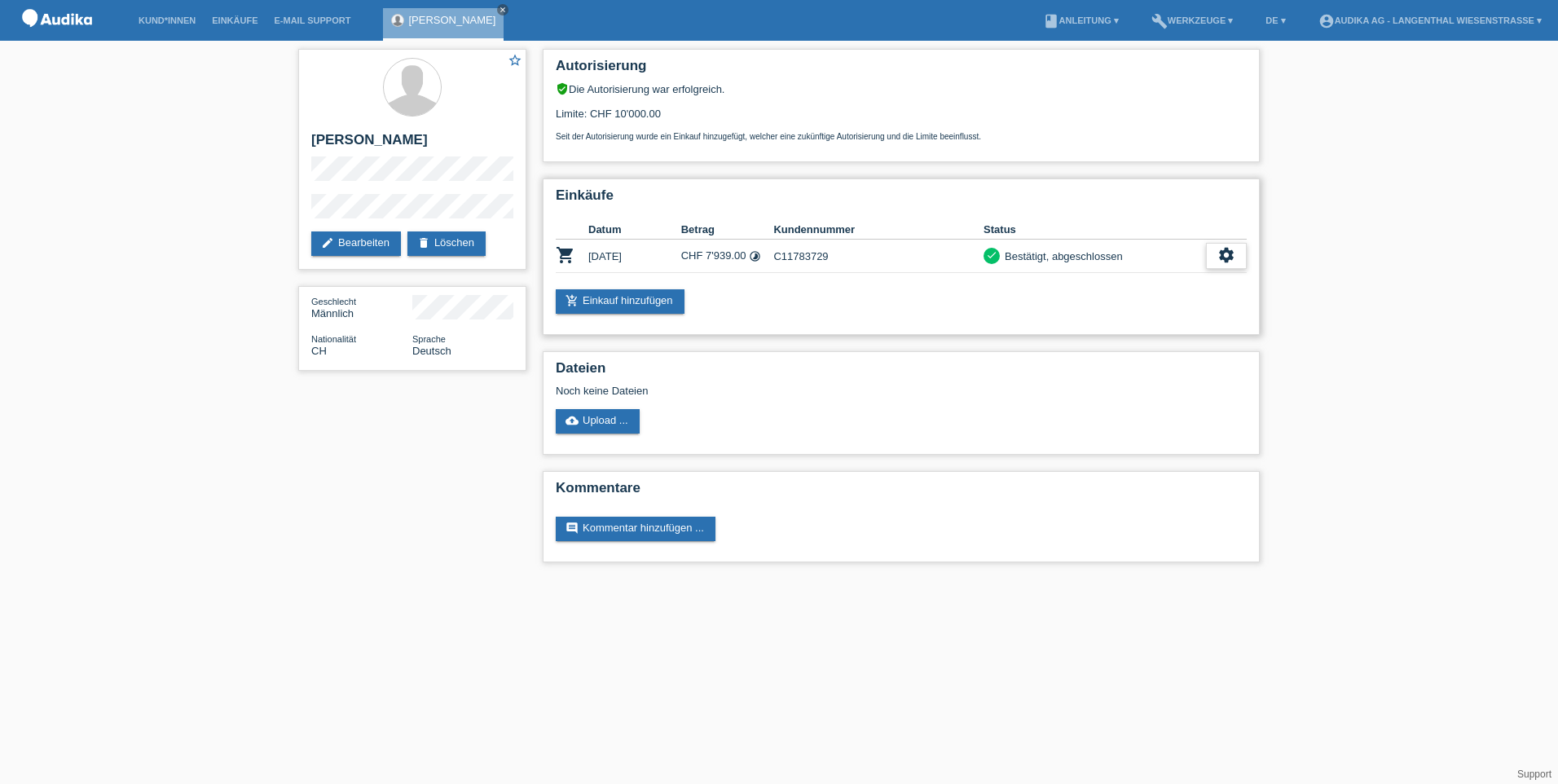
click at [1224, 258] on icon "settings" at bounding box center [1226, 254] width 18 height 18
click at [1097, 329] on span "Vertrag herunterladen" at bounding box center [1105, 329] width 108 height 20
click at [1224, 253] on icon "settings" at bounding box center [1226, 254] width 18 height 18
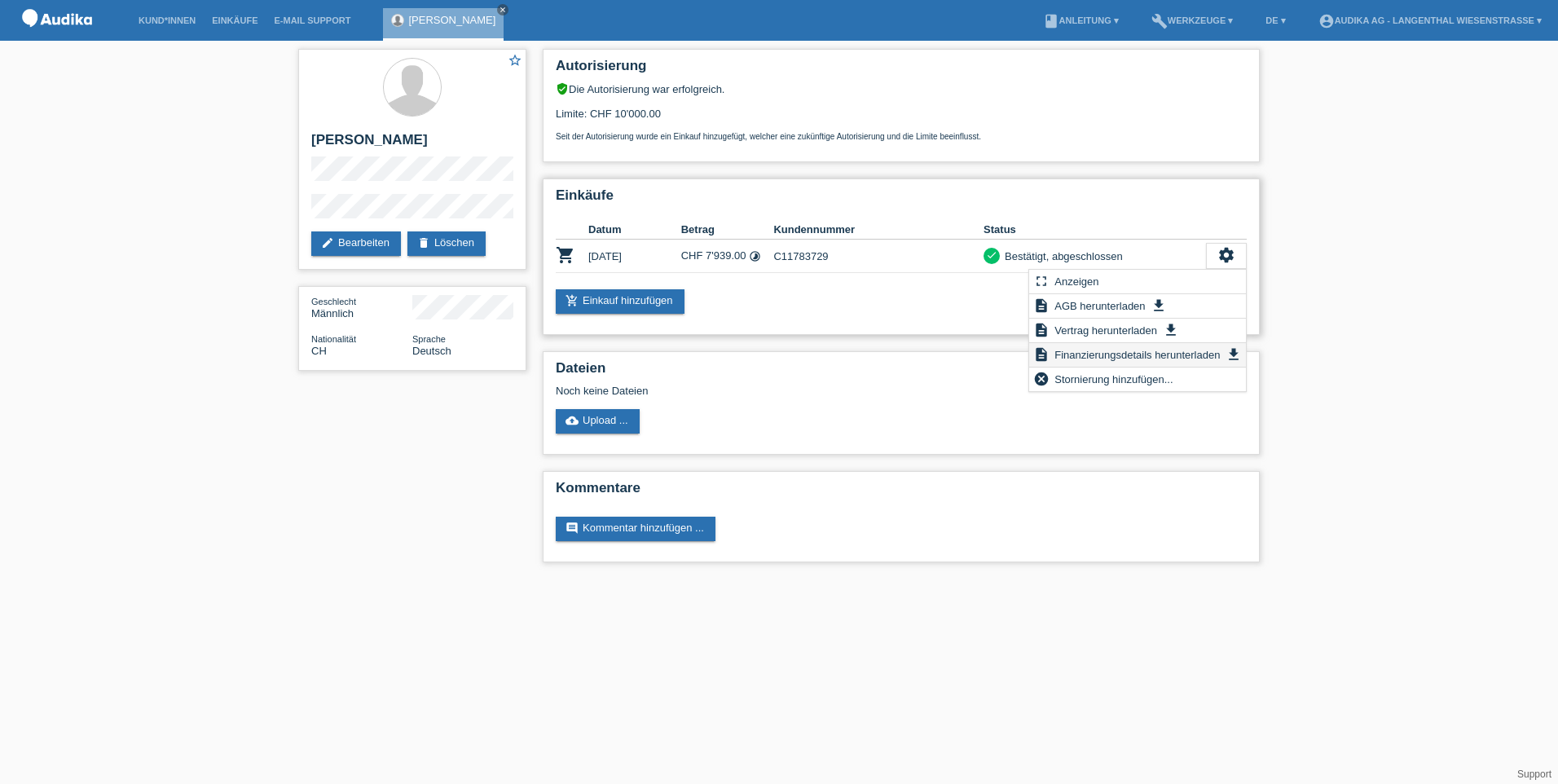
click at [1080, 350] on span "Finanzierungsdetails herunterladen" at bounding box center [1137, 354] width 171 height 20
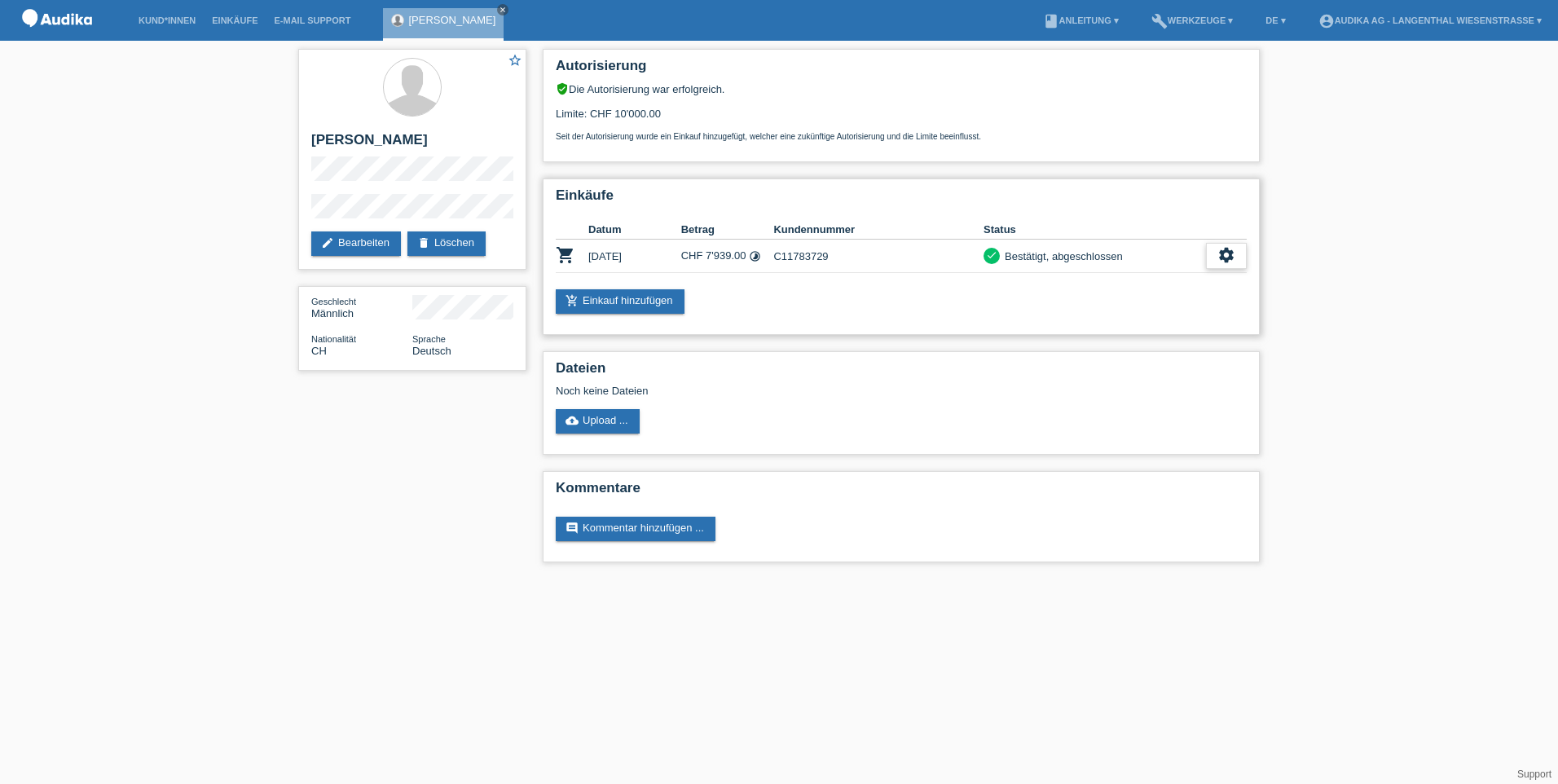
click at [1230, 251] on icon "settings" at bounding box center [1226, 254] width 18 height 18
click at [1224, 258] on icon "settings" at bounding box center [1226, 254] width 18 height 18
click at [904, 293] on div "add_shopping_cart Einkauf hinzufügen" at bounding box center [900, 301] width 691 height 24
